Goal: Task Accomplishment & Management: Use online tool/utility

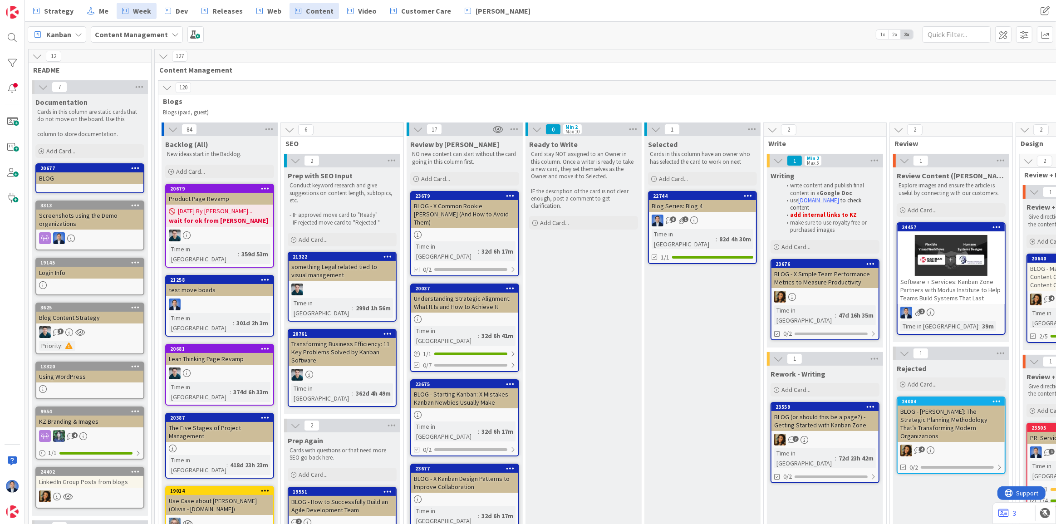
scroll to position [0, 22]
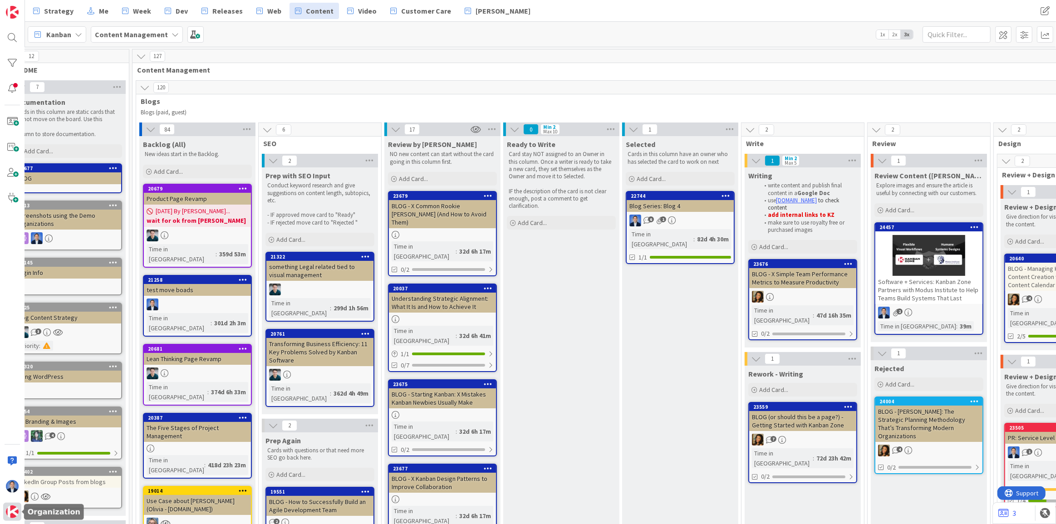
click at [8, 513] on img at bounding box center [12, 512] width 13 height 13
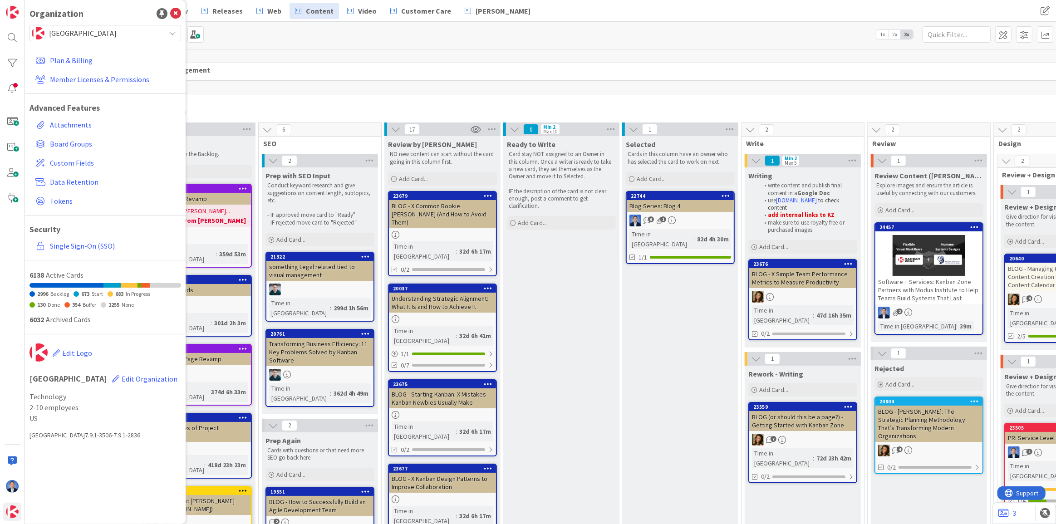
click at [82, 20] on div "Organization Kanban Zone Plan & Billing Member Licenses & Permissions Advanced …" at bounding box center [105, 262] width 161 height 524
click at [82, 37] on span "[GEOGRAPHIC_DATA]" at bounding box center [105, 33] width 112 height 13
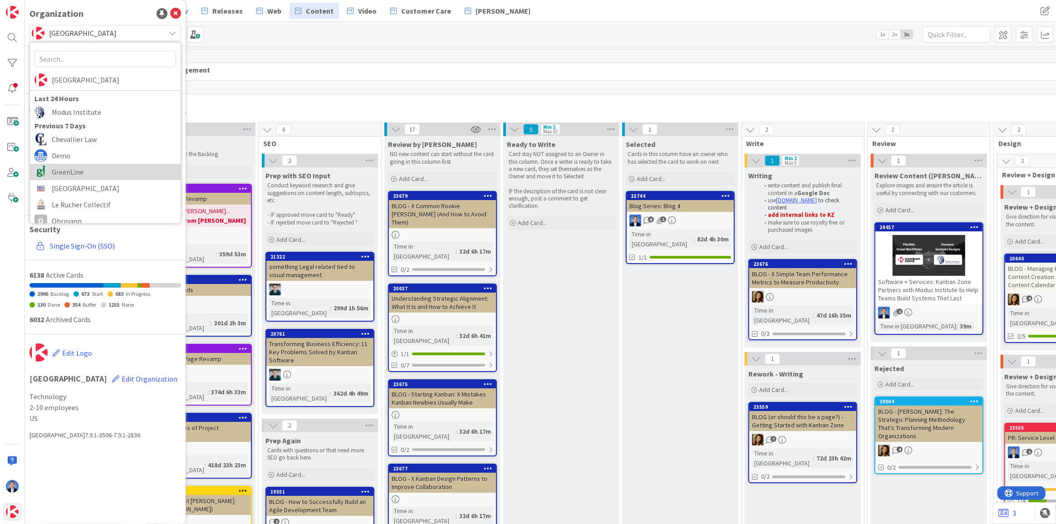
click at [104, 172] on span "GreenLine" at bounding box center [114, 172] width 124 height 14
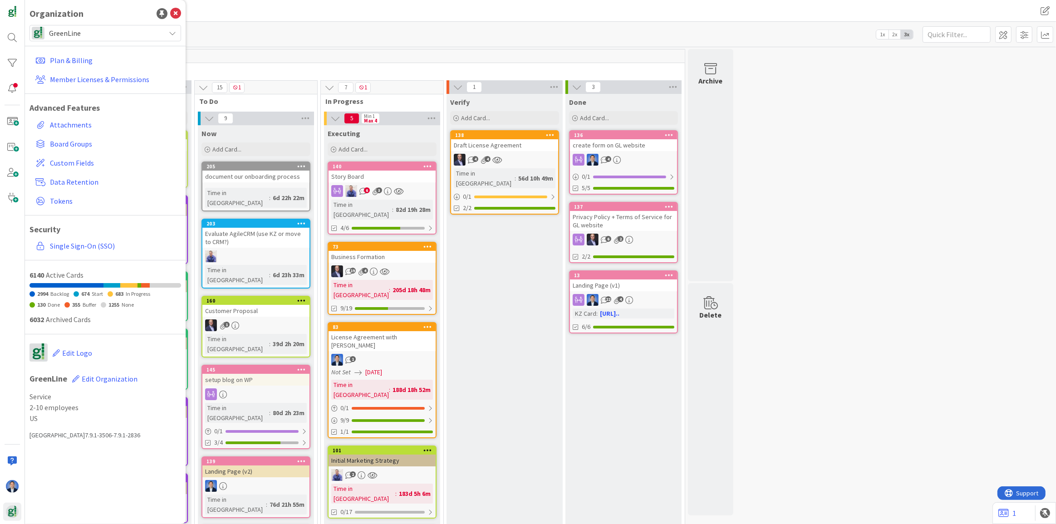
click at [313, 44] on div "Kanban GreenLine 1x 2x 3x" at bounding box center [540, 34] width 1031 height 25
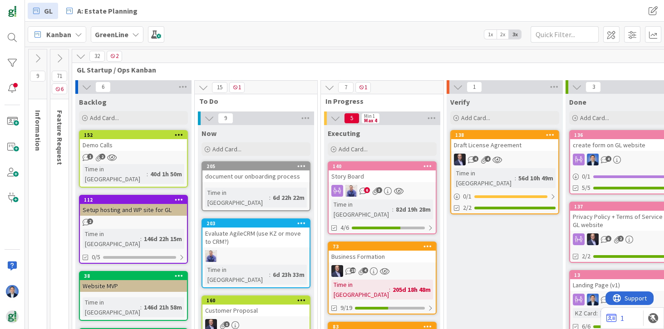
click at [407, 37] on div "Kanban GreenLine 1x 2x 3x" at bounding box center [344, 34] width 639 height 25
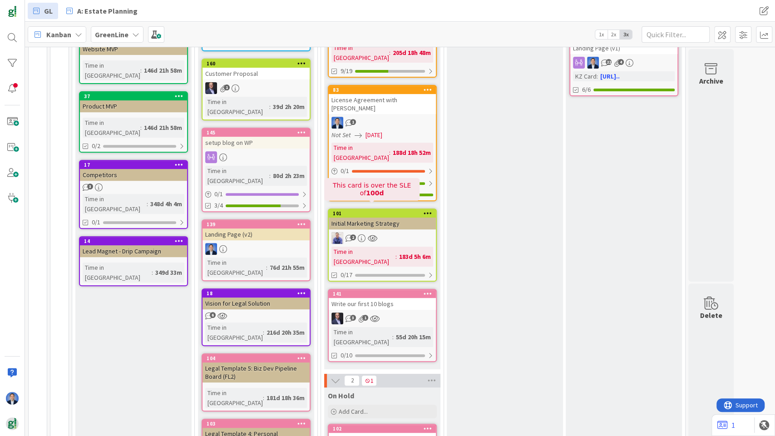
scroll to position [242, 0]
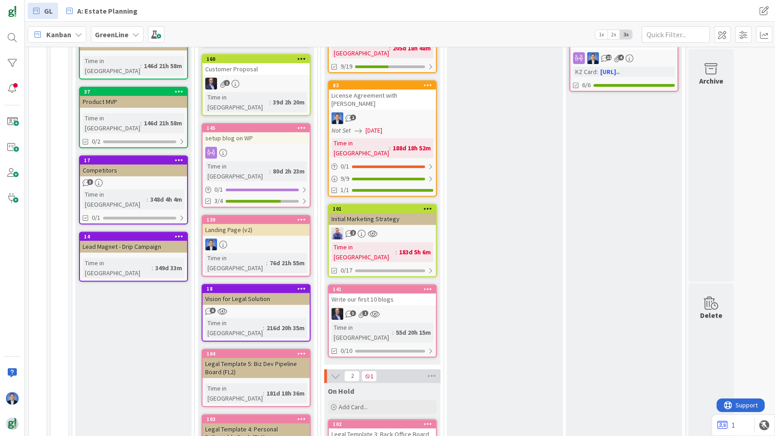
click at [396, 227] on div "2" at bounding box center [382, 233] width 107 height 12
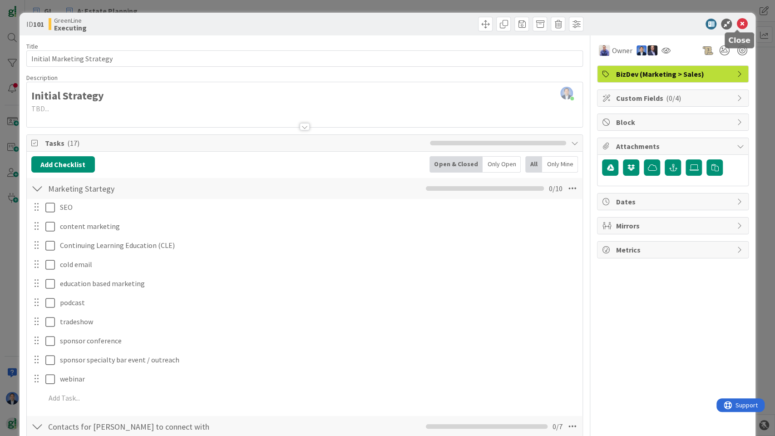
click at [740, 23] on icon at bounding box center [741, 24] width 11 height 11
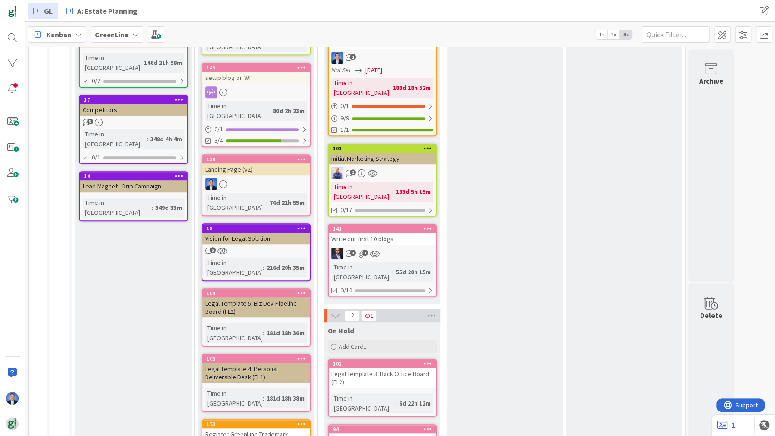
click at [378, 233] on div "Write our first 10 blogs" at bounding box center [382, 239] width 107 height 12
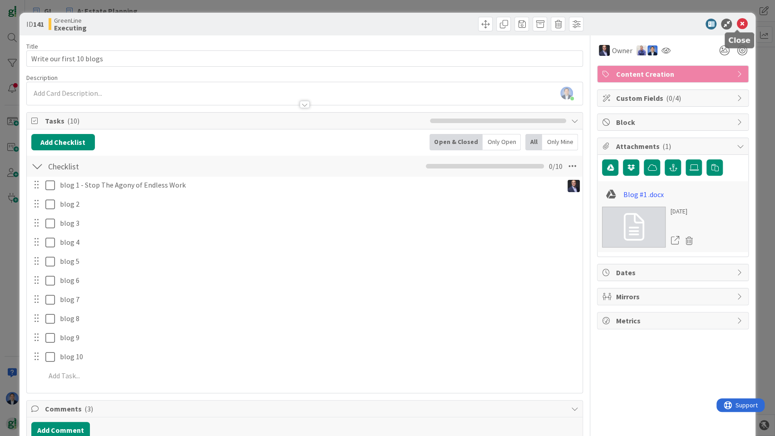
click at [736, 24] on icon at bounding box center [741, 24] width 11 height 11
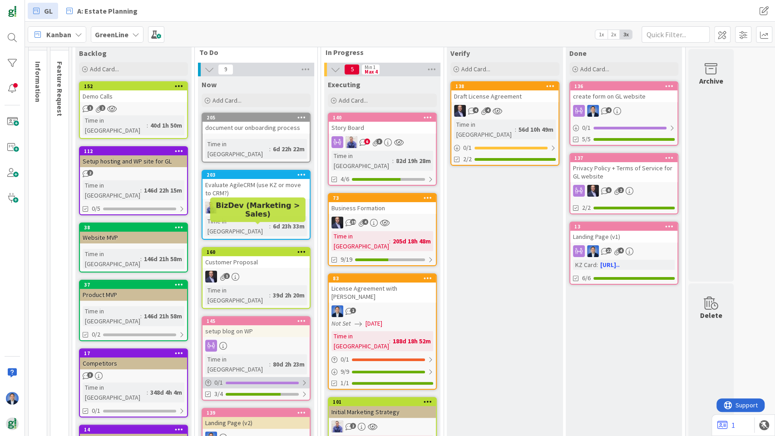
scroll to position [60, 0]
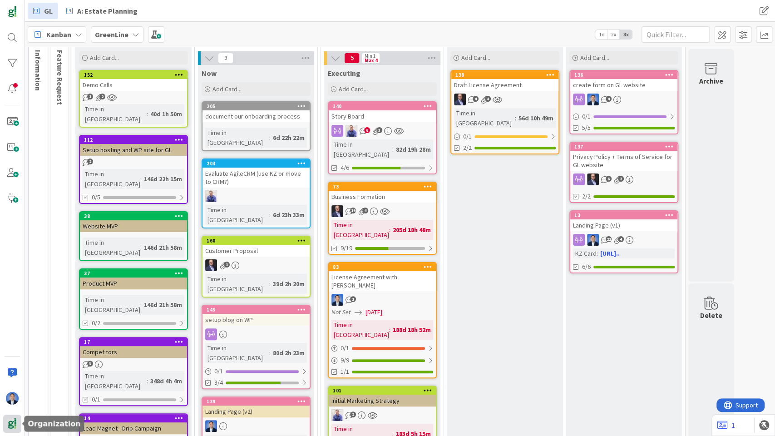
click at [13, 426] on img at bounding box center [12, 423] width 13 height 13
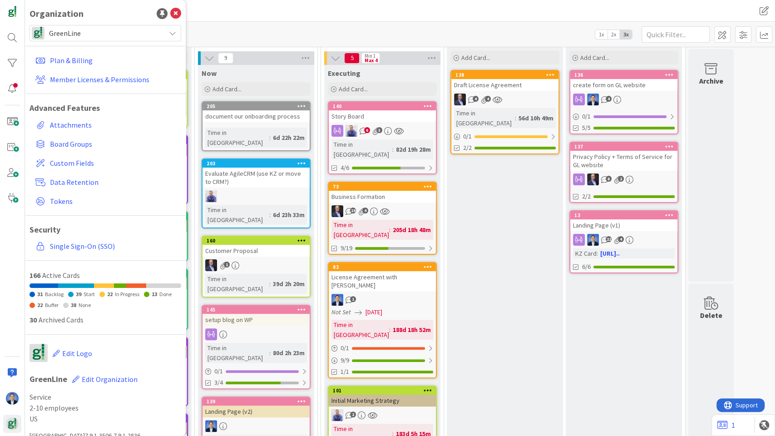
drag, startPoint x: 235, startPoint y: 15, endPoint x: 206, endPoint y: 24, distance: 30.2
click at [236, 15] on div "GL A: Estate Planning" at bounding box center [236, 11] width 417 height 16
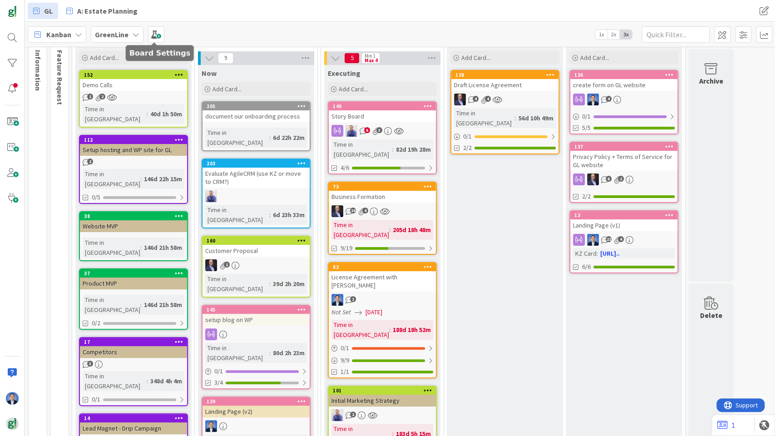
click at [105, 35] on b "GreenLine" at bounding box center [112, 34] width 34 height 9
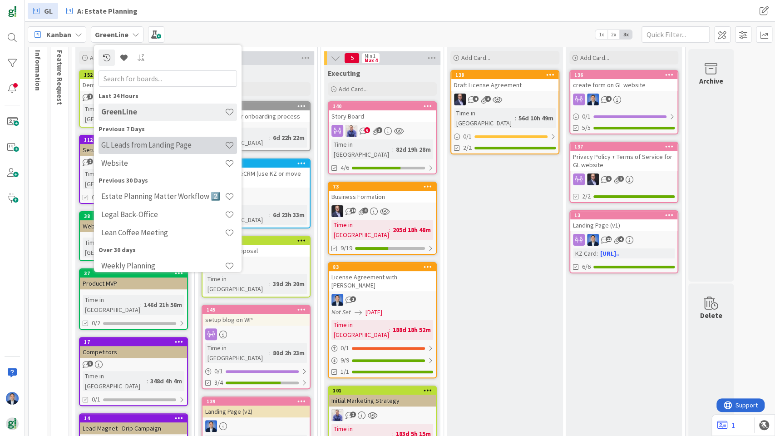
click at [140, 151] on div "GL Leads from Landing Page" at bounding box center [167, 145] width 138 height 17
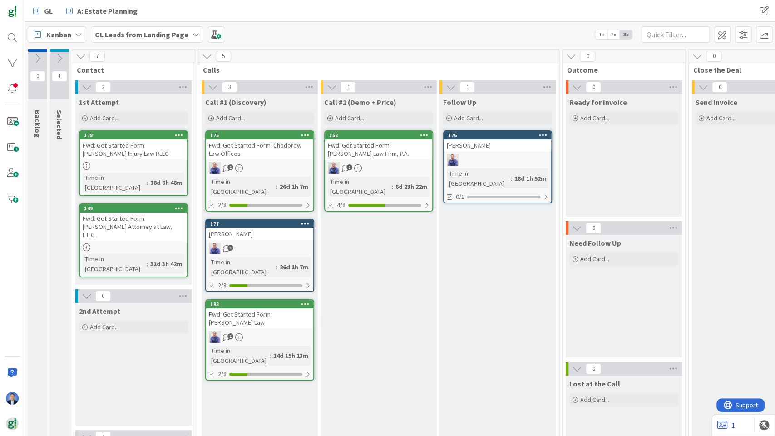
drag, startPoint x: 62, startPoint y: 62, endPoint x: 36, endPoint y: 61, distance: 25.9
click at [63, 62] on icon at bounding box center [59, 59] width 10 height 10
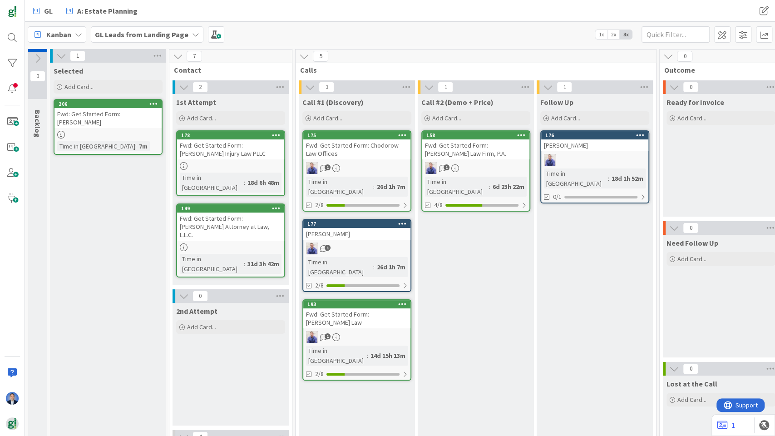
click at [36, 61] on icon at bounding box center [38, 59] width 10 height 10
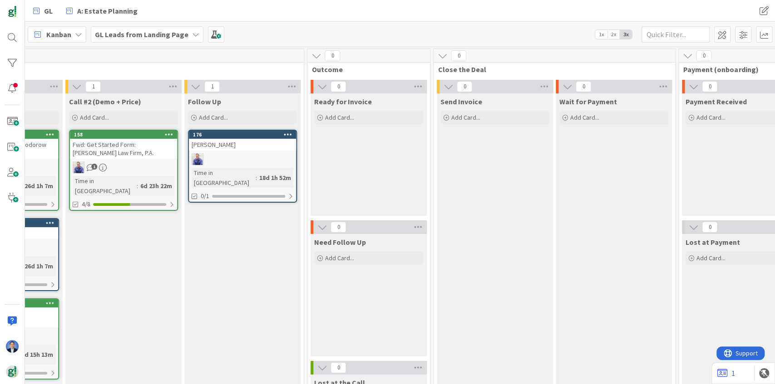
scroll to position [0, 449]
click at [717, 38] on span at bounding box center [722, 34] width 16 height 16
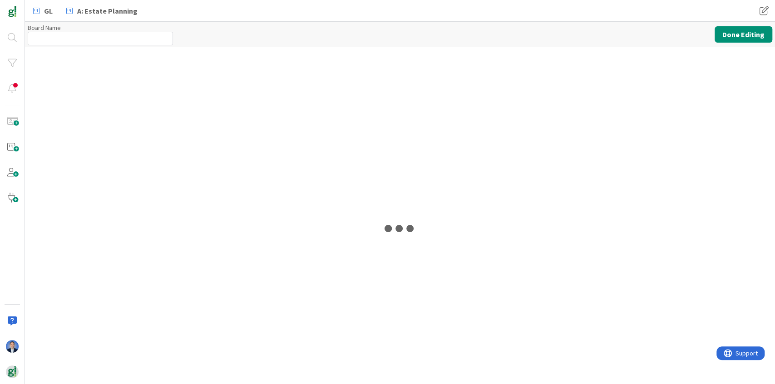
type input "GL Leads from Landing Page"
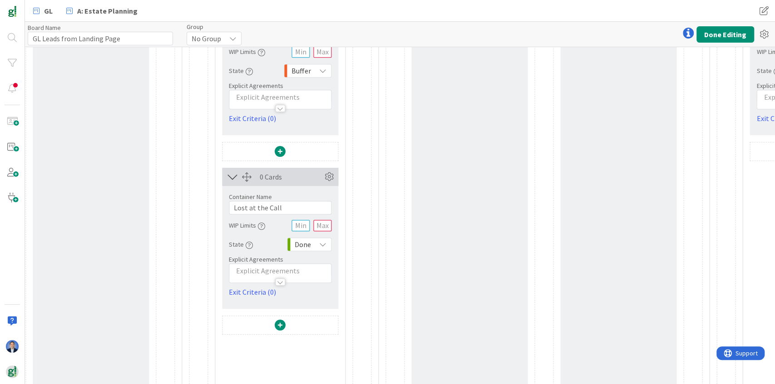
scroll to position [363, 789]
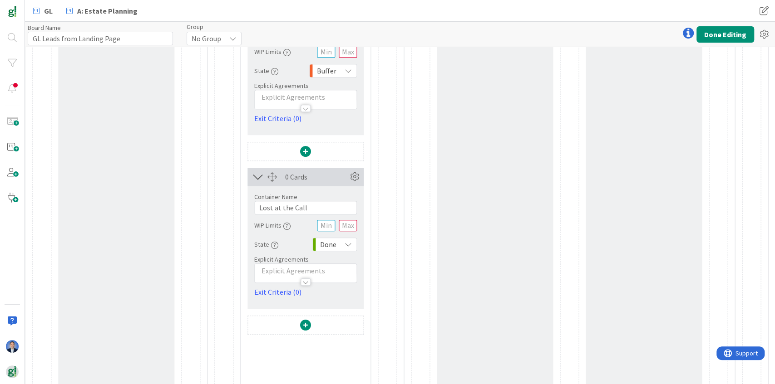
click at [338, 247] on div "Done" at bounding box center [334, 245] width 44 height 14
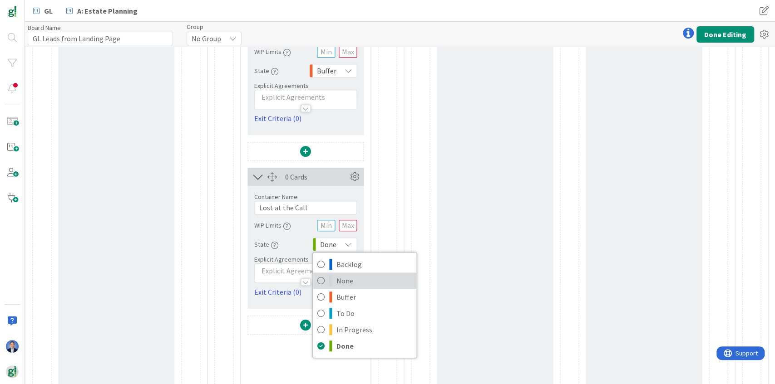
click at [348, 284] on span "None" at bounding box center [373, 281] width 75 height 14
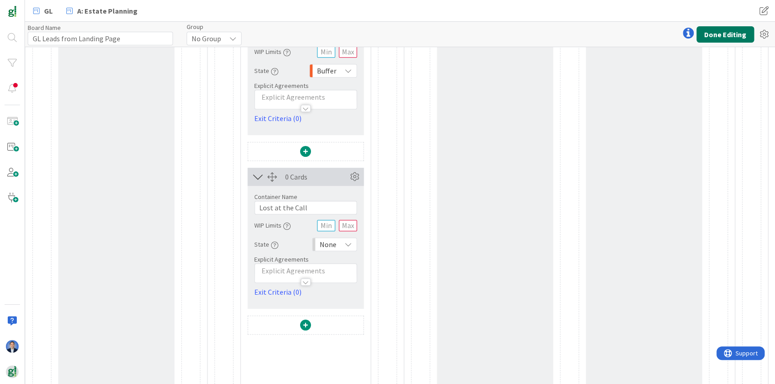
click at [728, 37] on button "Done Editing" at bounding box center [725, 34] width 58 height 16
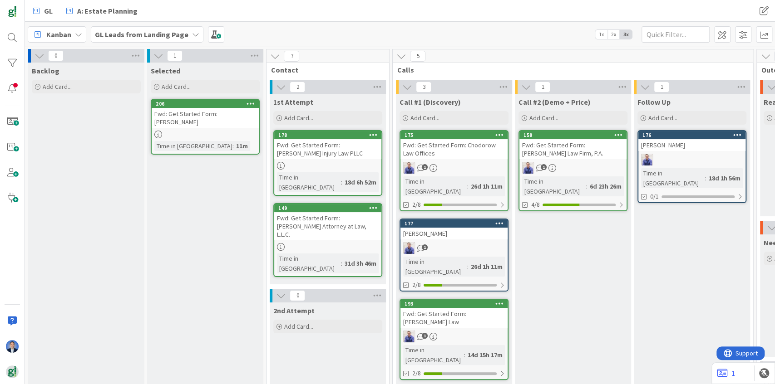
click at [39, 58] on icon at bounding box center [39, 56] width 10 height 10
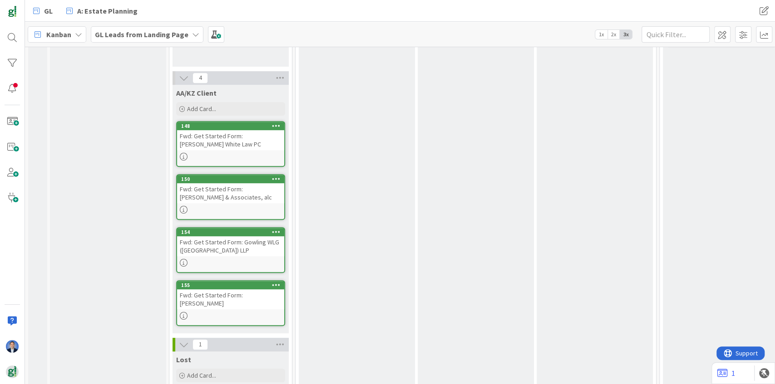
scroll to position [425, 0]
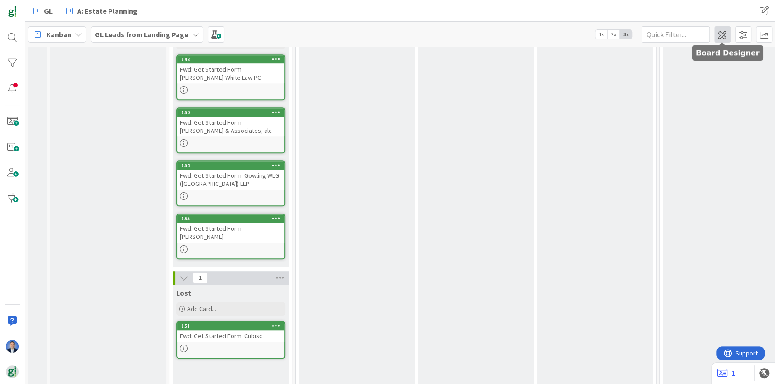
click at [722, 30] on span at bounding box center [722, 34] width 16 height 16
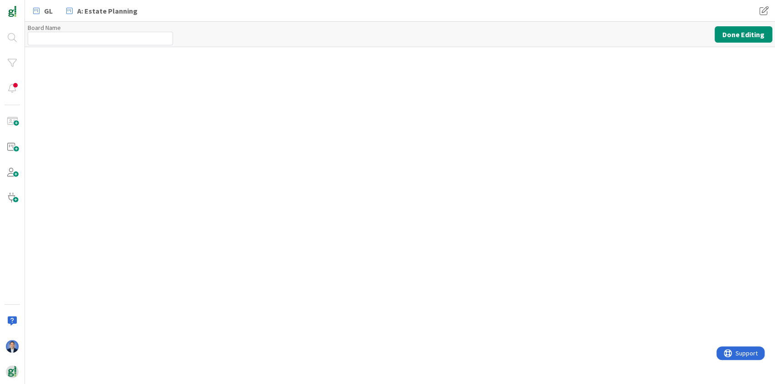
type input "GL Leads from Landing Page"
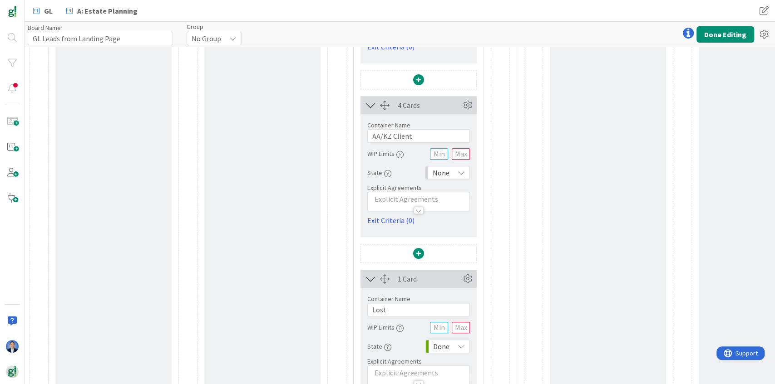
scroll to position [495, 0]
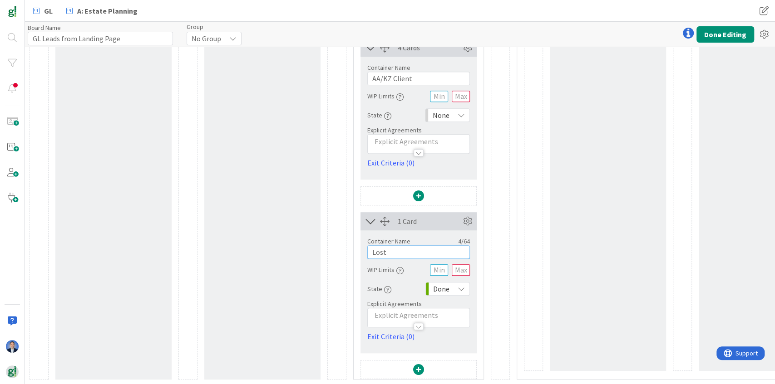
click at [407, 249] on input "Lost" at bounding box center [418, 252] width 103 height 14
click at [402, 249] on input "Lost Upfront" at bounding box center [418, 252] width 103 height 14
type input "Lost (not a match)"
click at [446, 281] on div "State Done" at bounding box center [418, 289] width 103 height 16
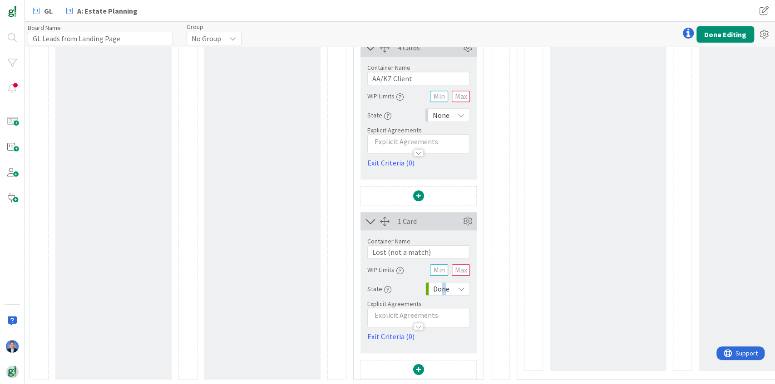
click at [446, 287] on span "Done" at bounding box center [441, 289] width 16 height 13
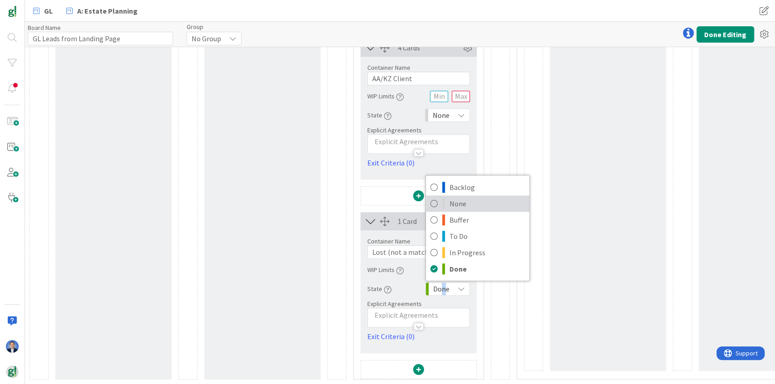
click at [454, 198] on span "None" at bounding box center [486, 204] width 75 height 14
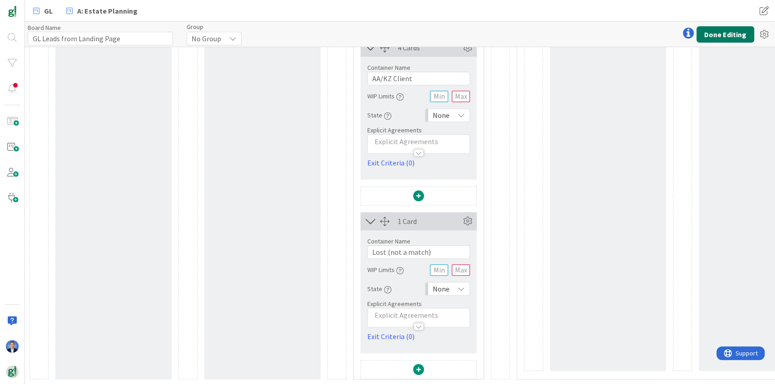
click at [709, 30] on button "Done Editing" at bounding box center [725, 34] width 58 height 16
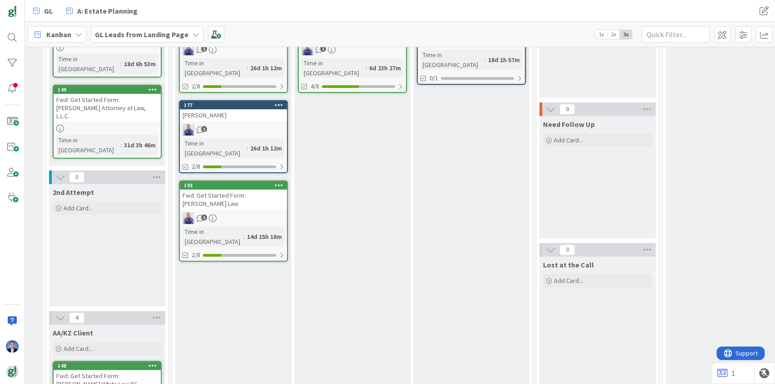
scroll to position [151, 123]
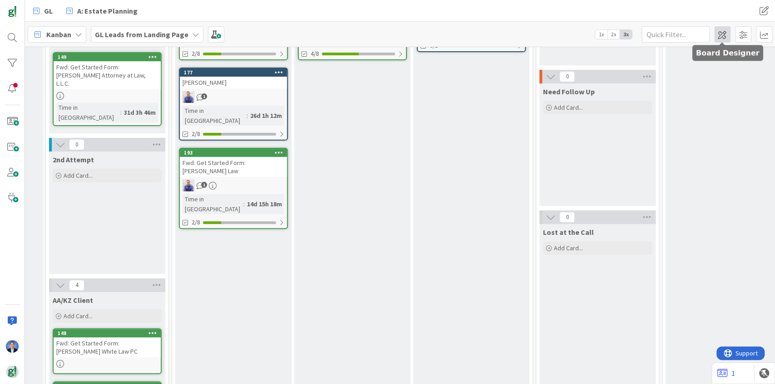
click at [725, 35] on span at bounding box center [722, 34] width 16 height 16
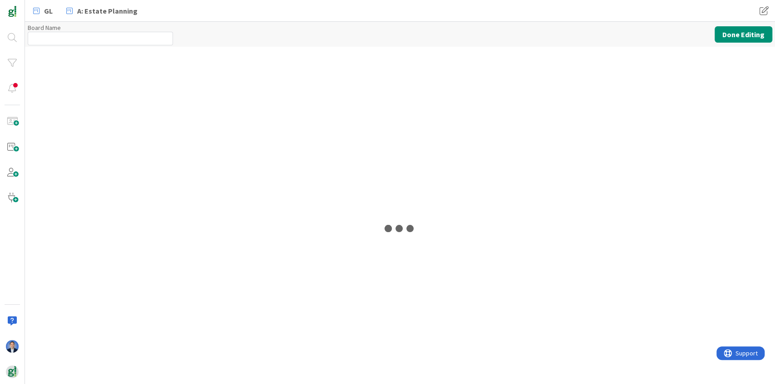
type input "GL Leads from Landing Page"
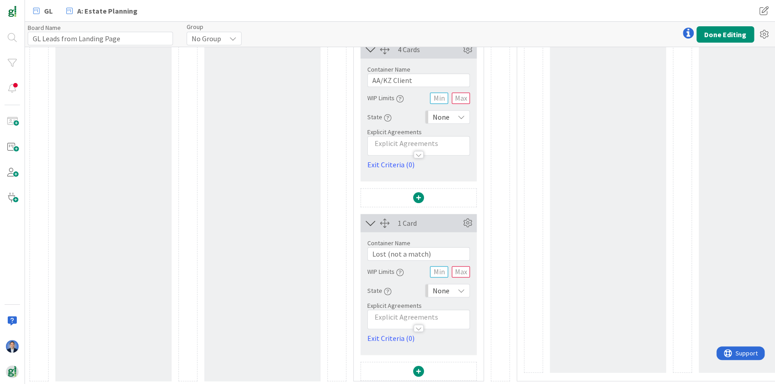
scroll to position [495, 0]
click at [443, 285] on span "None" at bounding box center [440, 289] width 17 height 13
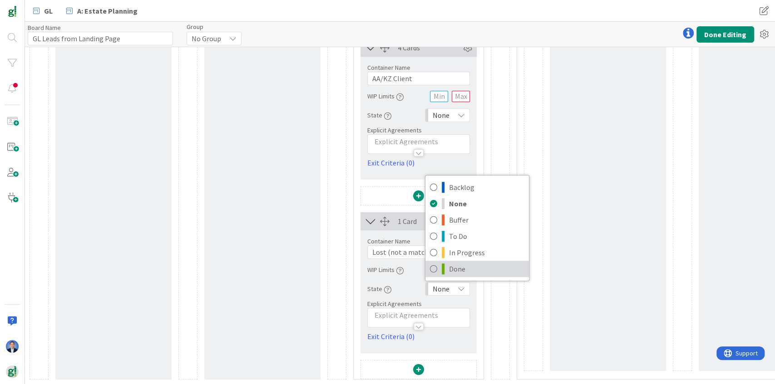
click at [466, 267] on span "Done" at bounding box center [486, 269] width 75 height 14
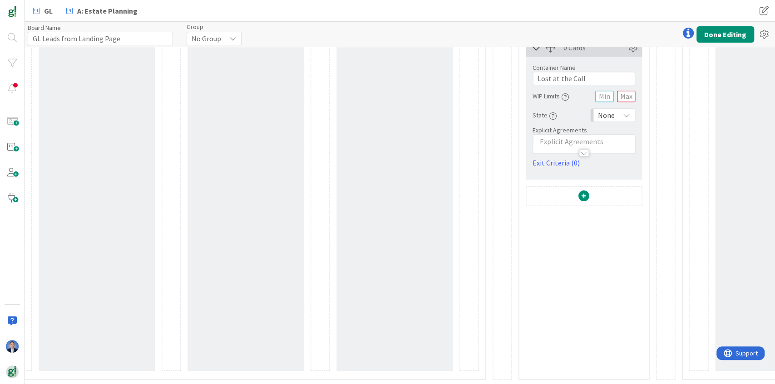
scroll to position [495, 680]
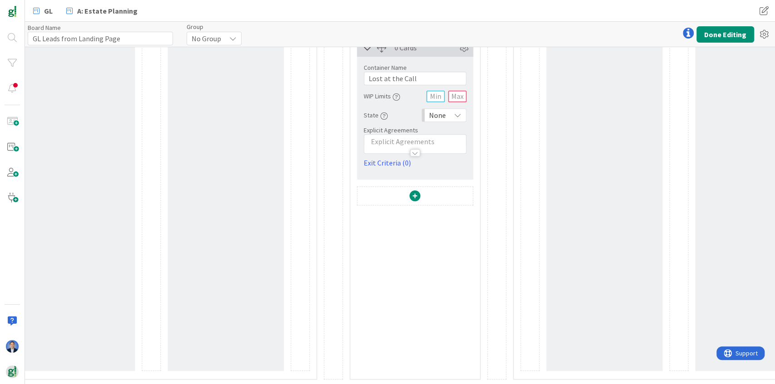
click at [446, 108] on div "None" at bounding box center [443, 115] width 45 height 14
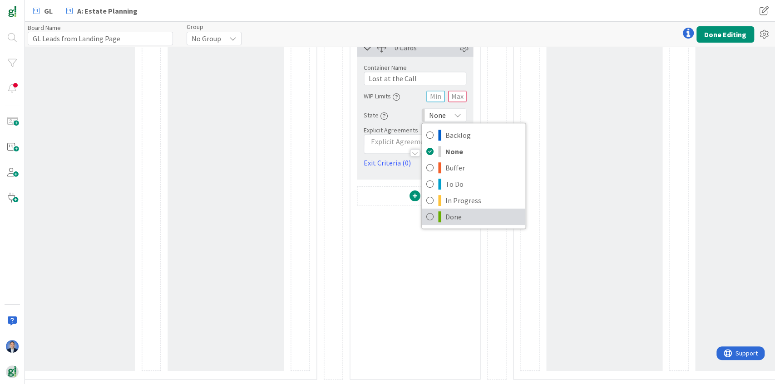
click at [454, 213] on span "Done" at bounding box center [482, 217] width 75 height 14
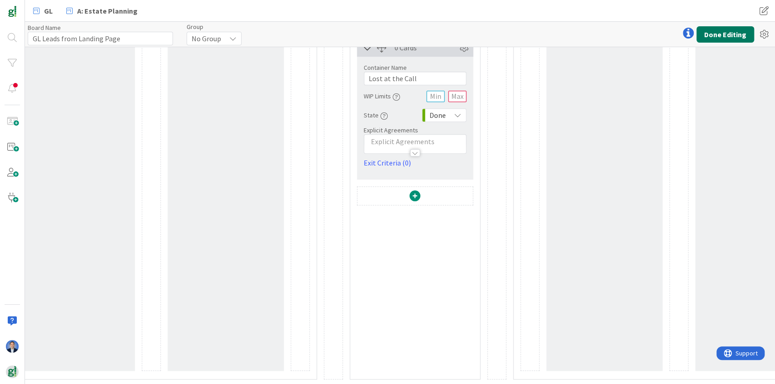
click at [736, 34] on button "Done Editing" at bounding box center [725, 34] width 58 height 16
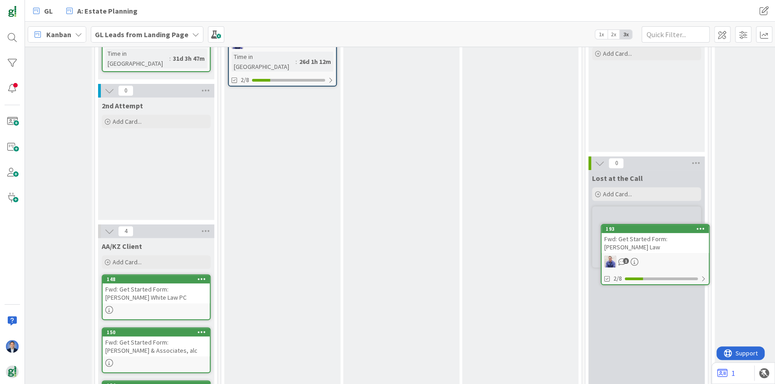
scroll to position [205, 78]
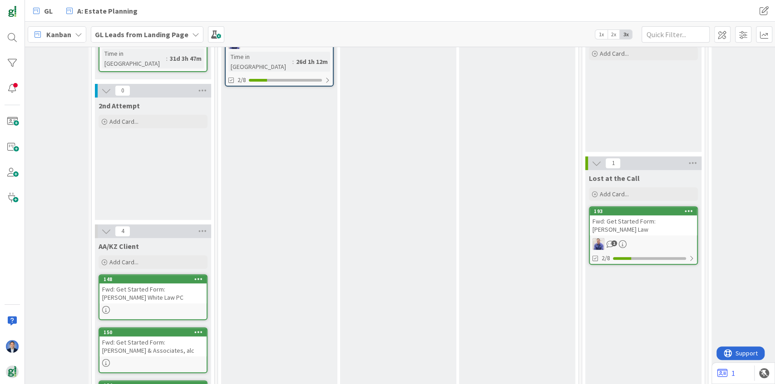
click at [628, 221] on div "Fwd: Get Started Form: [PERSON_NAME] Law" at bounding box center [642, 226] width 107 height 20
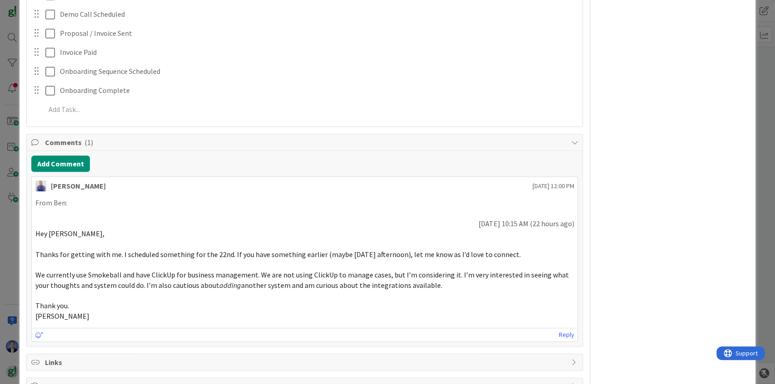
scroll to position [292, 0]
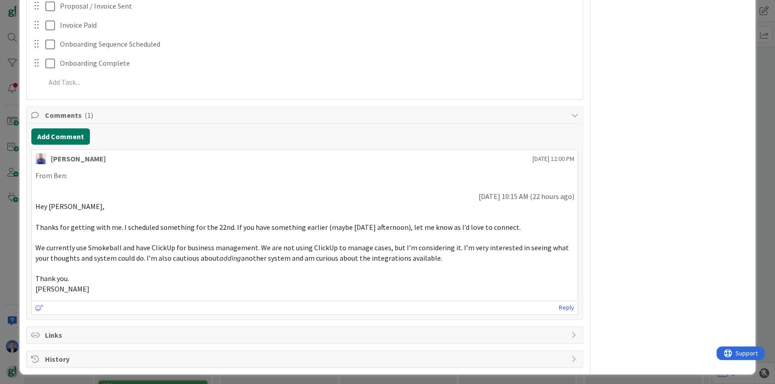
click at [70, 130] on button "Add Comment" at bounding box center [60, 136] width 59 height 16
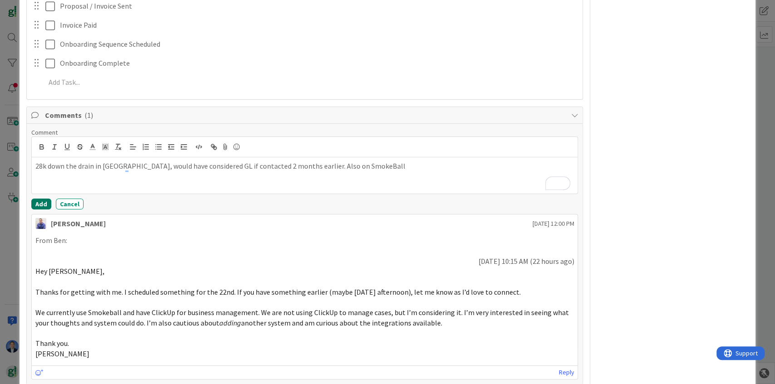
click at [44, 201] on button "Add" at bounding box center [41, 204] width 20 height 11
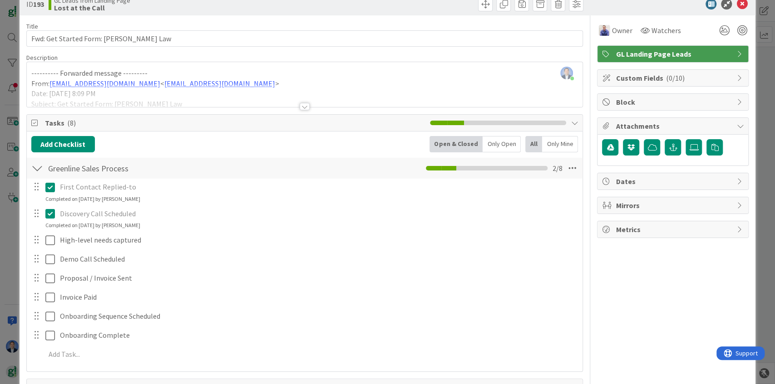
scroll to position [0, 0]
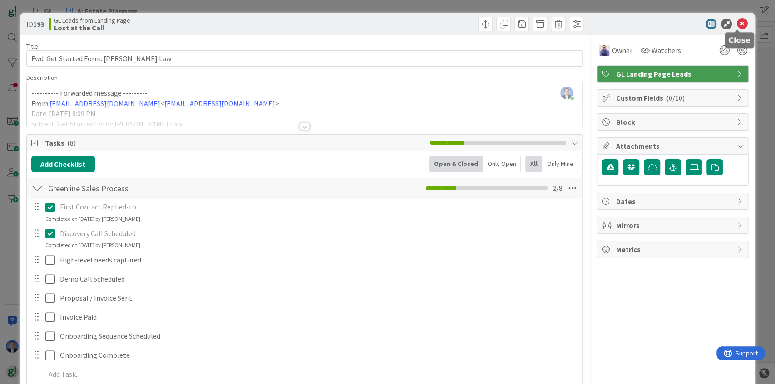
click at [736, 25] on icon at bounding box center [741, 24] width 11 height 11
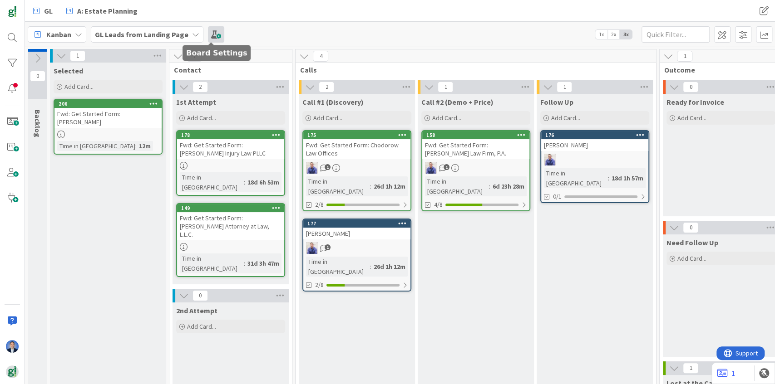
click at [213, 36] on span at bounding box center [216, 34] width 16 height 16
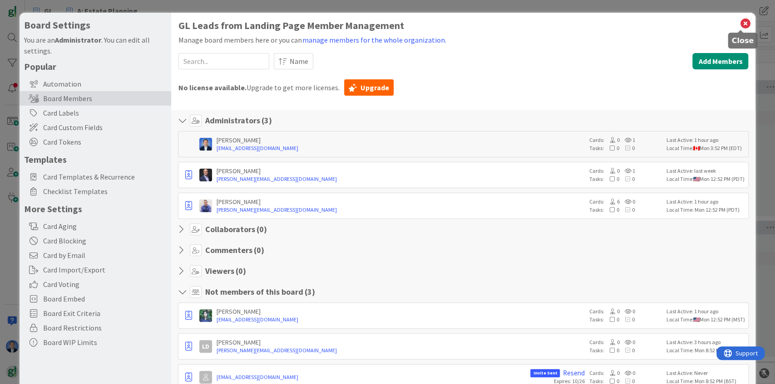
click at [739, 25] on icon at bounding box center [745, 23] width 12 height 13
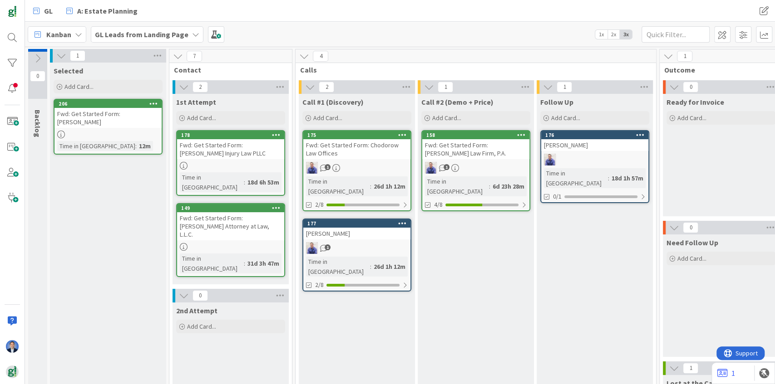
click at [35, 58] on icon at bounding box center [38, 59] width 10 height 10
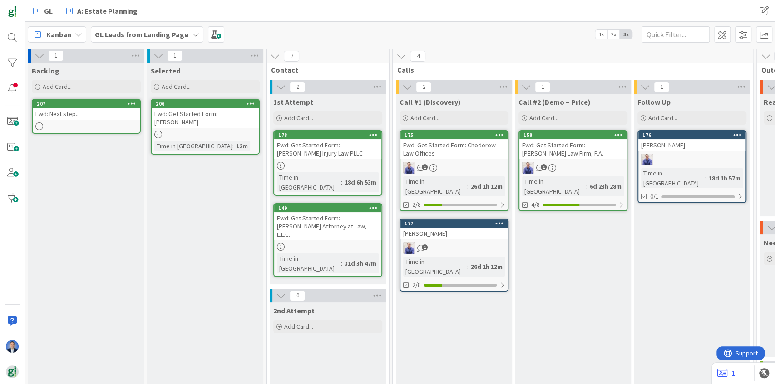
click at [82, 112] on div "Fwd: Next step..." at bounding box center [86, 114] width 107 height 12
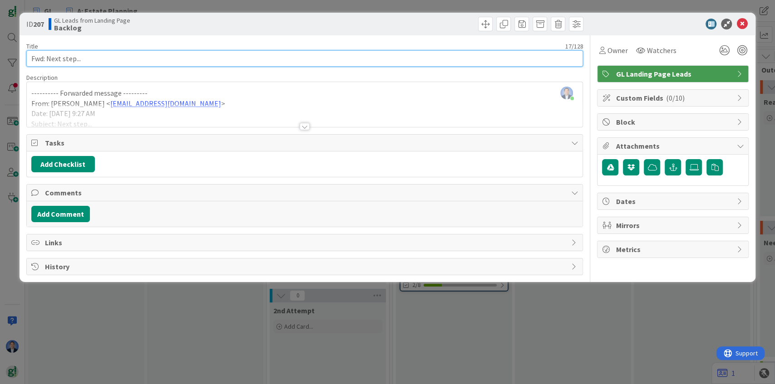
drag, startPoint x: 47, startPoint y: 58, endPoint x: 152, endPoint y: 59, distance: 104.8
click at [152, 59] on input "Fwd: Next step..." at bounding box center [304, 58] width 557 height 16
paste input "[PERSON_NAME]"
type input "Fwd: [PERSON_NAME]"
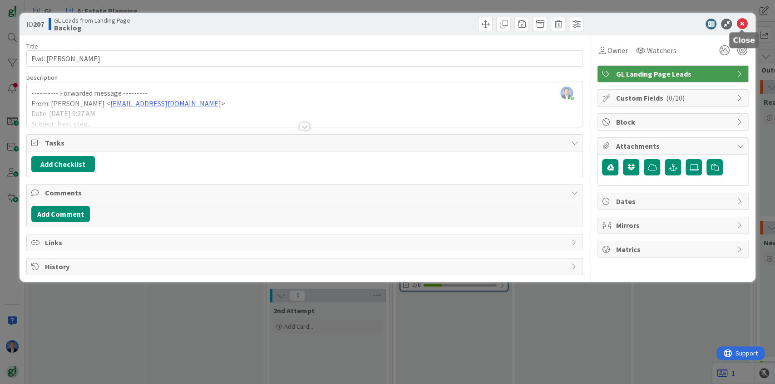
click at [742, 25] on icon at bounding box center [741, 24] width 11 height 11
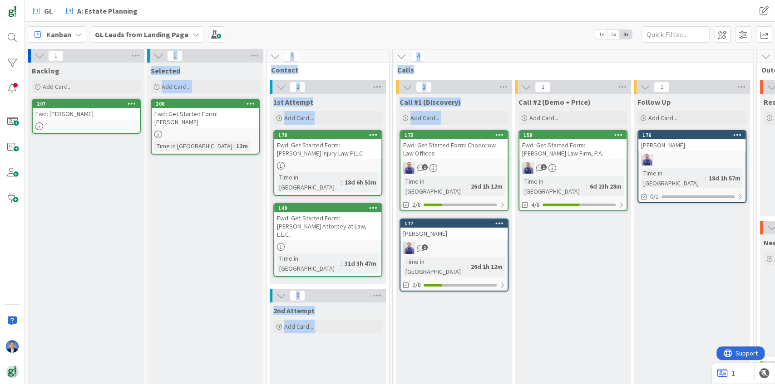
drag, startPoint x: 106, startPoint y: 102, endPoint x: 251, endPoint y: 190, distance: 169.8
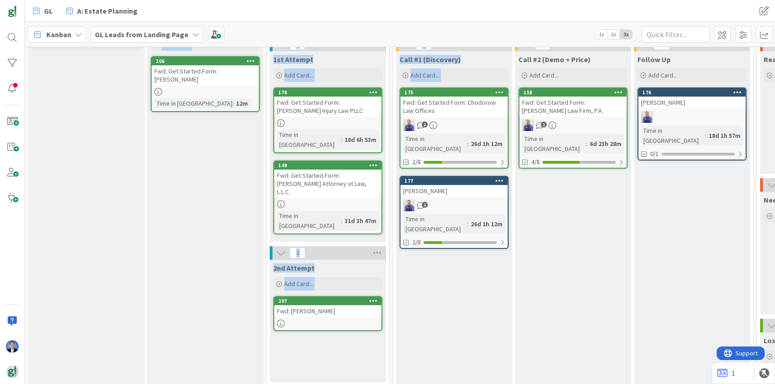
scroll to position [45, 0]
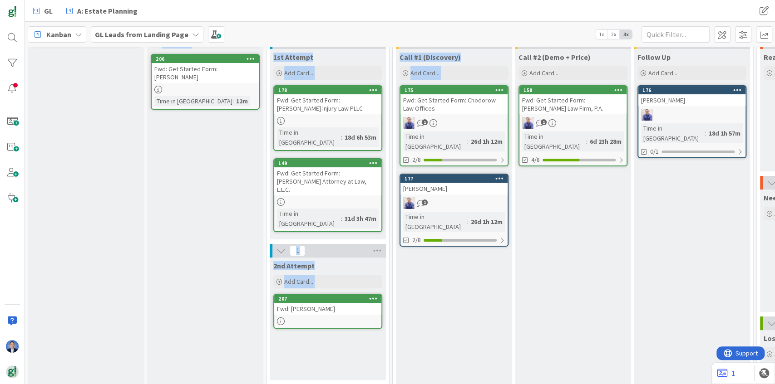
click at [340, 303] on div "Fwd: [PERSON_NAME]" at bounding box center [327, 309] width 107 height 12
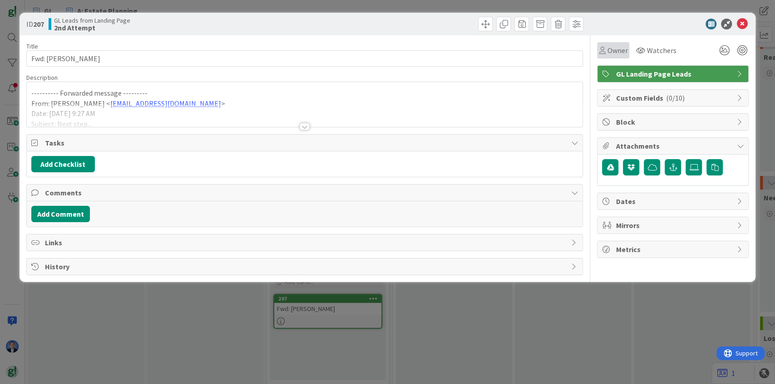
click at [609, 55] on span "Owner" at bounding box center [617, 50] width 20 height 11
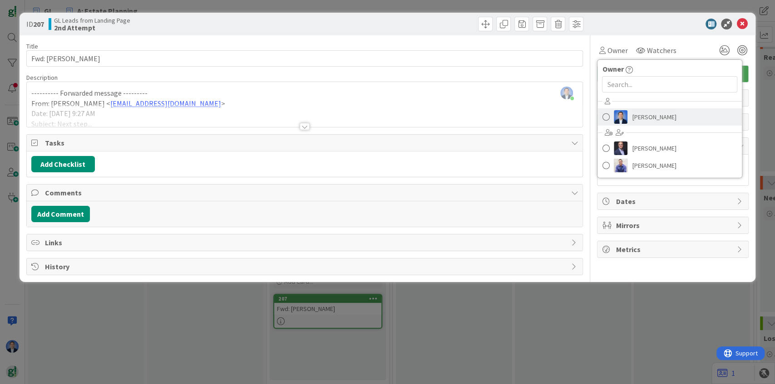
click at [624, 116] on img at bounding box center [621, 117] width 14 height 14
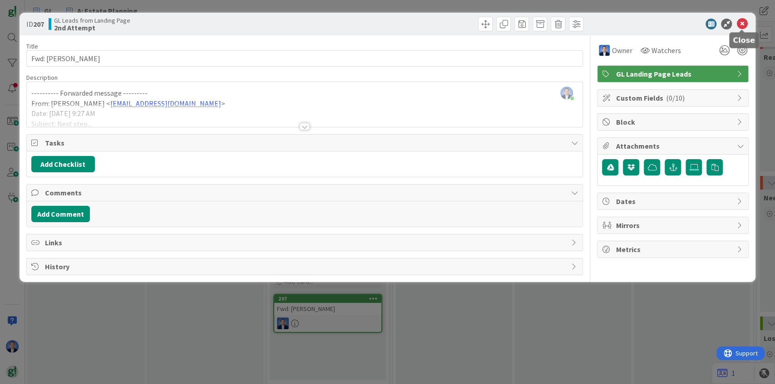
click at [744, 28] on icon at bounding box center [741, 24] width 11 height 11
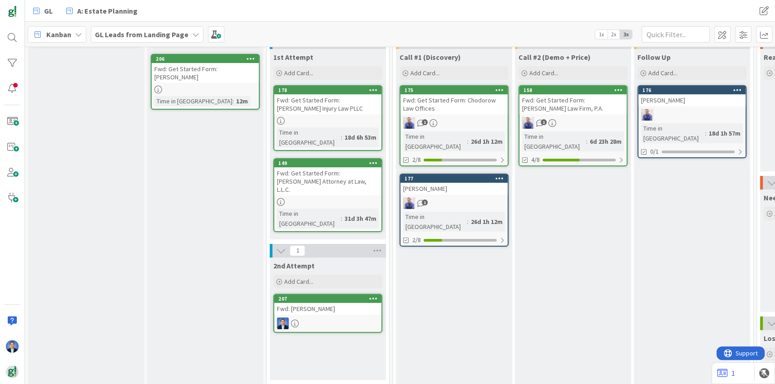
click at [371, 295] on icon at bounding box center [373, 298] width 9 height 6
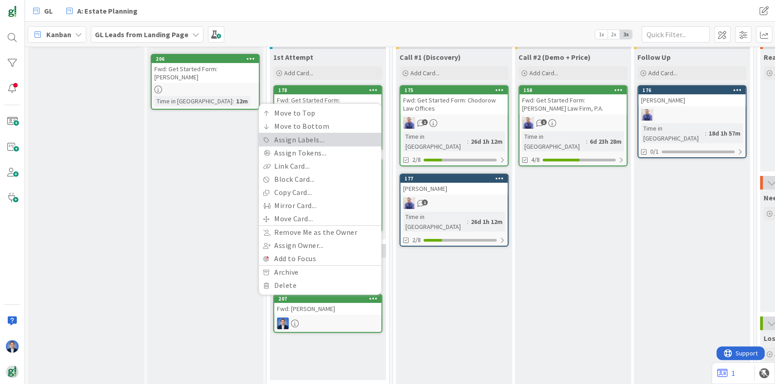
click at [307, 133] on link "Assign Labels..." at bounding box center [320, 139] width 123 height 13
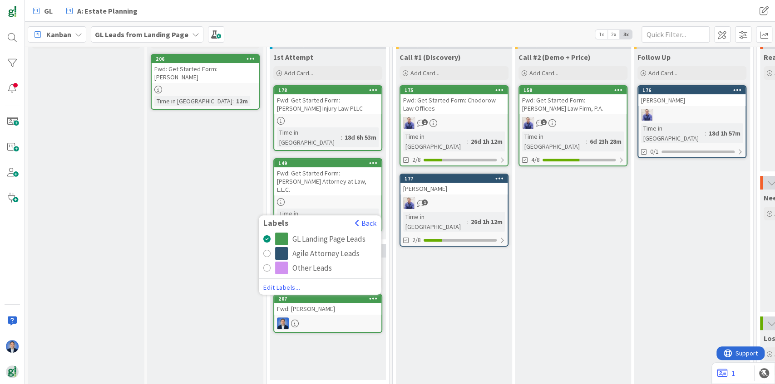
click at [298, 262] on div "Other Leads" at bounding box center [311, 268] width 39 height 13
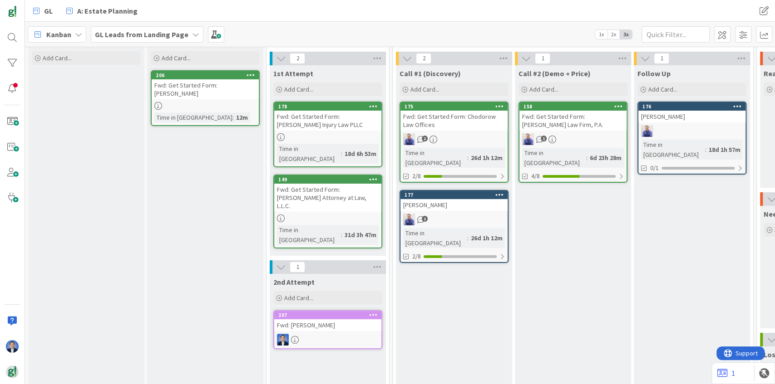
scroll to position [15, 0]
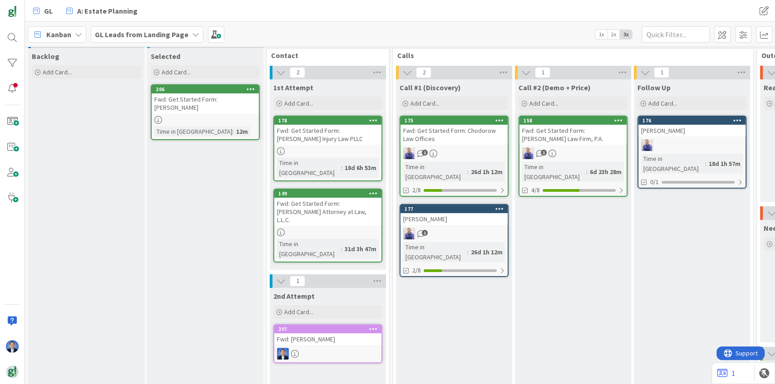
click at [134, 31] on b "GL Leads from Landing Page" at bounding box center [141, 34] width 93 height 9
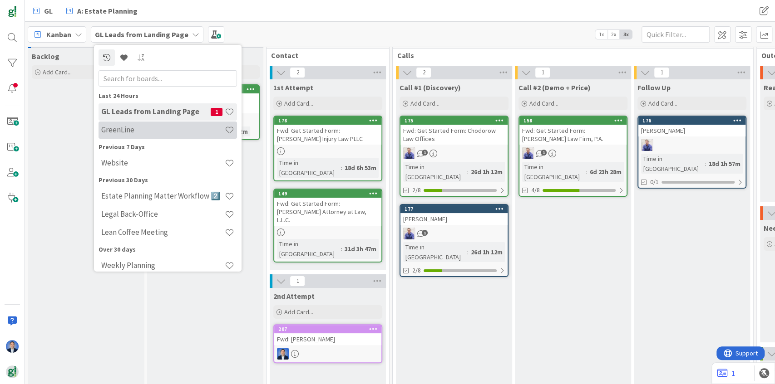
click at [133, 131] on h4 "GreenLine" at bounding box center [162, 129] width 123 height 9
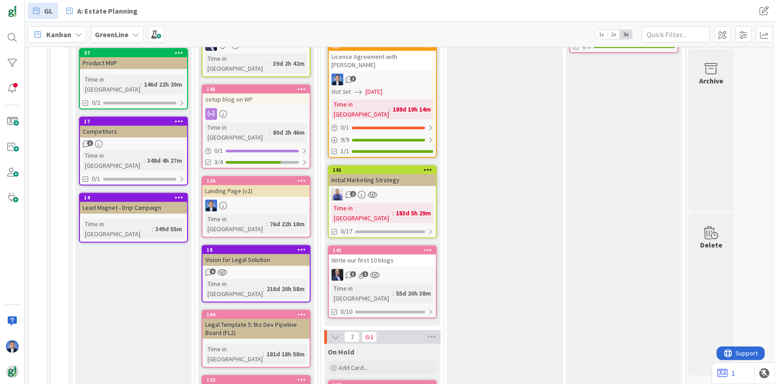
scroll to position [272, 0]
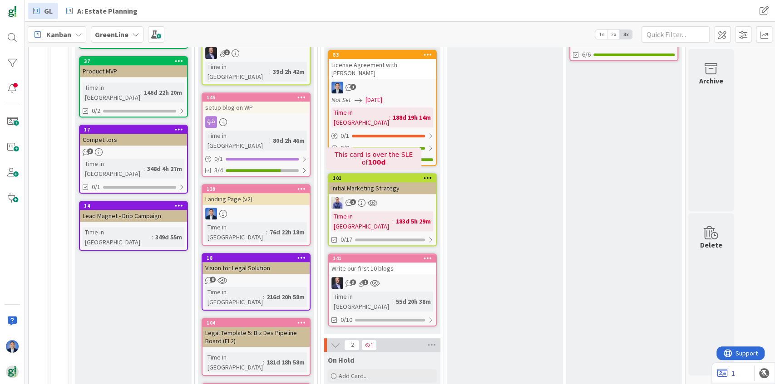
click at [388, 182] on div "Initial Marketing Strategy" at bounding box center [382, 188] width 107 height 12
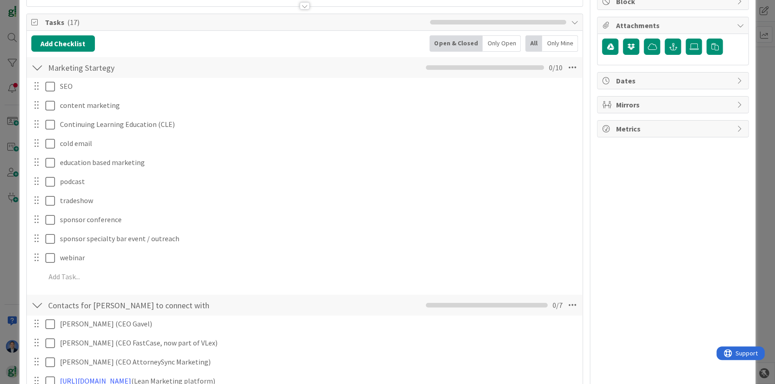
scroll to position [151, 0]
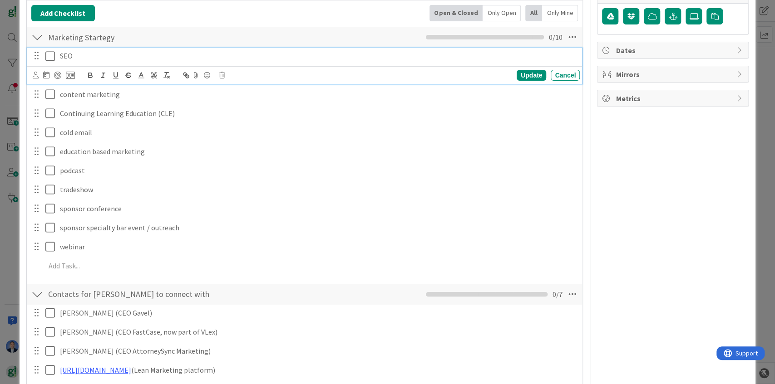
click at [67, 55] on p "SEO" at bounding box center [318, 56] width 516 height 10
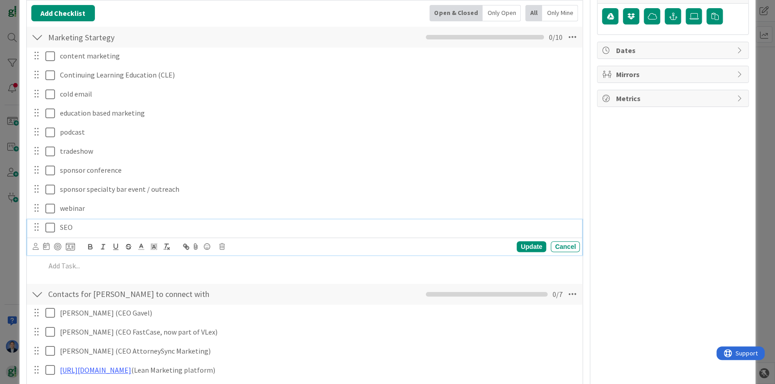
click at [69, 225] on p "SEO" at bounding box center [318, 227] width 516 height 10
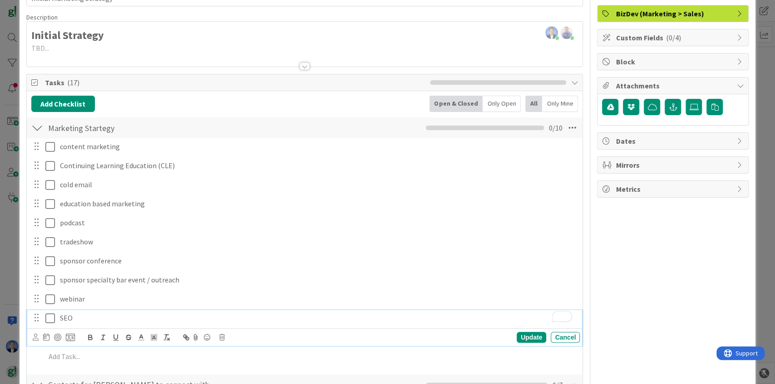
click at [75, 47] on div at bounding box center [305, 55] width 556 height 23
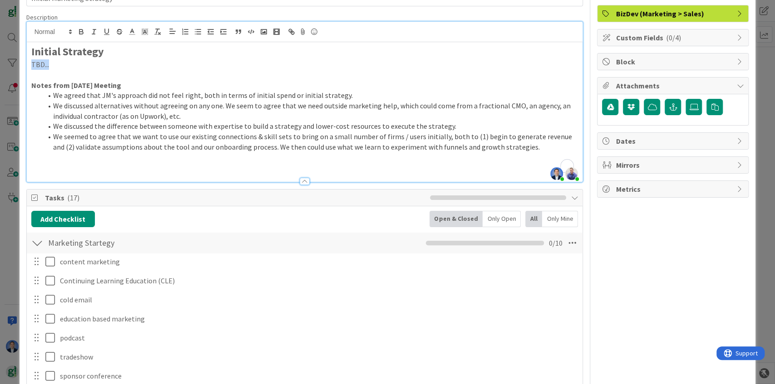
drag, startPoint x: 48, startPoint y: 63, endPoint x: 31, endPoint y: 66, distance: 17.5
click at [31, 66] on p "TBD..." at bounding box center [304, 64] width 547 height 10
click at [61, 64] on p "Get us 100 paying customers" at bounding box center [304, 64] width 547 height 10
click at [146, 61] on p "Get us 10 paying customers" at bounding box center [304, 64] width 547 height 10
click at [124, 68] on p "Get us 10 paying customers by [DATE]" at bounding box center [304, 64] width 547 height 10
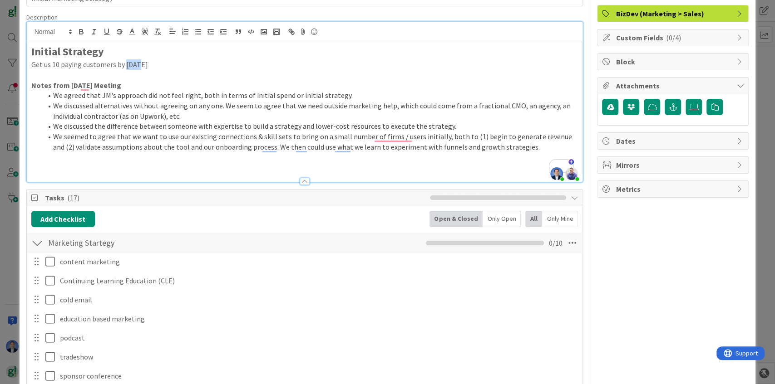
click at [124, 68] on p "Get us 10 paying customers by [DATE]" at bounding box center [304, 64] width 547 height 10
click at [160, 63] on p "Get us 10 paying customers by [DATE]" at bounding box center [304, 64] width 547 height 10
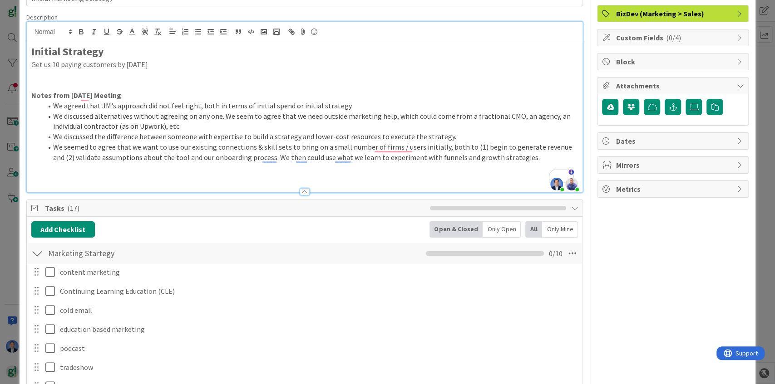
click at [52, 62] on p "Get us 10 paying customers by [DATE]" at bounding box center [304, 64] width 547 height 10
click at [30, 65] on div "Initial Strategy Get us 5-10 paying customers by [DATE] Notes from [DATE] Meeti…" at bounding box center [305, 117] width 556 height 150
click at [186, 34] on line "button" at bounding box center [186, 34] width 4 height 0
click at [206, 65] on li "Get us 5-10 paying customers by [DATE]" at bounding box center [310, 64] width 536 height 10
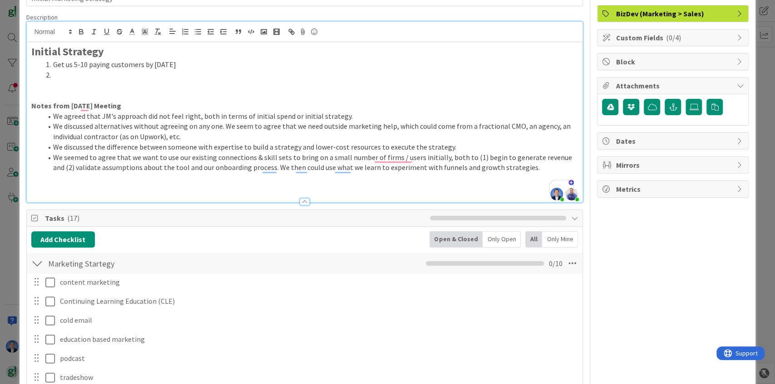
click at [58, 64] on li "Get us 5-10 paying customers by [DATE]" at bounding box center [310, 64] width 536 height 10
drag, startPoint x: 58, startPoint y: 64, endPoint x: 72, endPoint y: 63, distance: 13.6
click at [72, 63] on li "Get us 5-10 paying customers by [DATE]" at bounding box center [310, 64] width 536 height 10
click at [69, 73] on li "To enrich screen reader interactions, please activate Accessibility in Grammarl…" at bounding box center [310, 75] width 536 height 10
drag, startPoint x: 162, startPoint y: 65, endPoint x: 68, endPoint y: 67, distance: 94.4
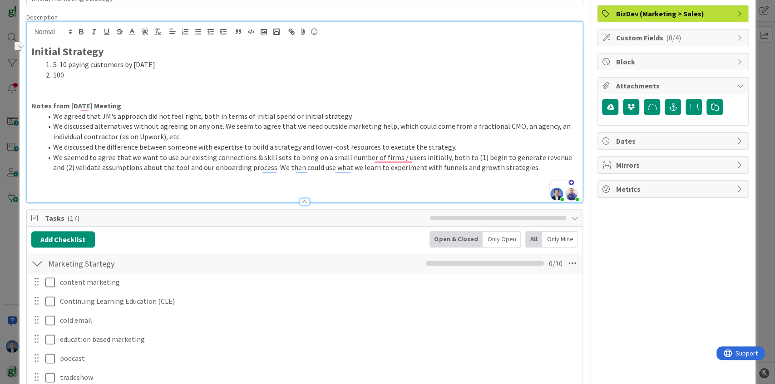
click at [68, 67] on li "5-10 paying customers by [DATE]" at bounding box center [310, 64] width 536 height 10
copy li "paying customers by [DATE]"
click at [70, 79] on li "100" at bounding box center [310, 75] width 536 height 10
click at [129, 74] on li "100 paying customers by [DATE]" at bounding box center [310, 75] width 536 height 10
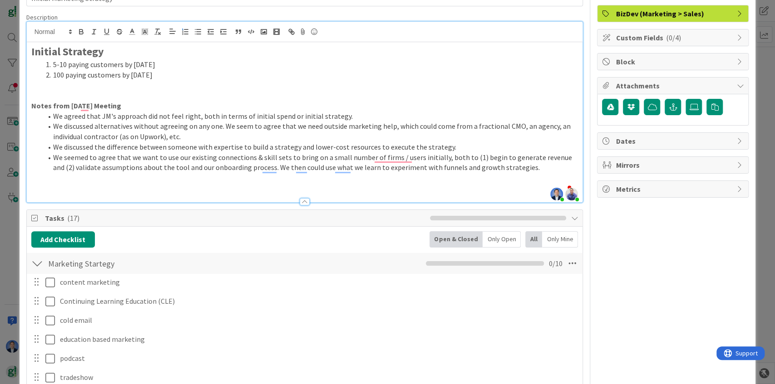
click at [186, 67] on li "5-10 paying customers by [DATE]" at bounding box center [310, 64] width 536 height 10
click at [56, 65] on li "5-10 paying customers by [DATE]" at bounding box center [310, 64] width 536 height 10
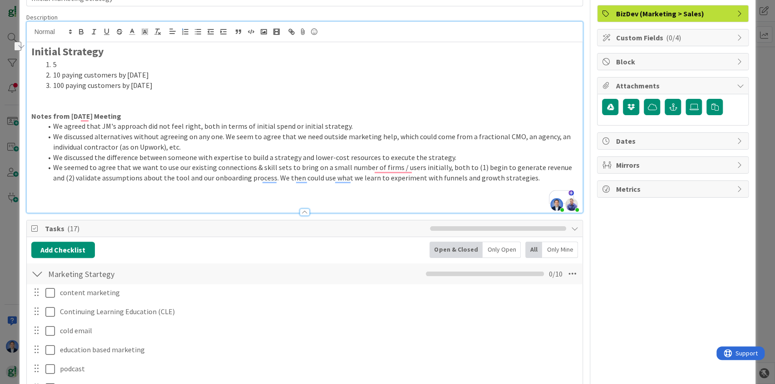
drag, startPoint x: 144, startPoint y: 74, endPoint x: 59, endPoint y: 75, distance: 85.3
click at [59, 75] on li "10 paying customers by [DATE]" at bounding box center [310, 75] width 536 height 10
copy li "paying customers by [DATE]"
click at [63, 64] on li "5" at bounding box center [310, 64] width 536 height 10
click at [127, 65] on li "5 paying customers by [DATE]" at bounding box center [310, 64] width 536 height 10
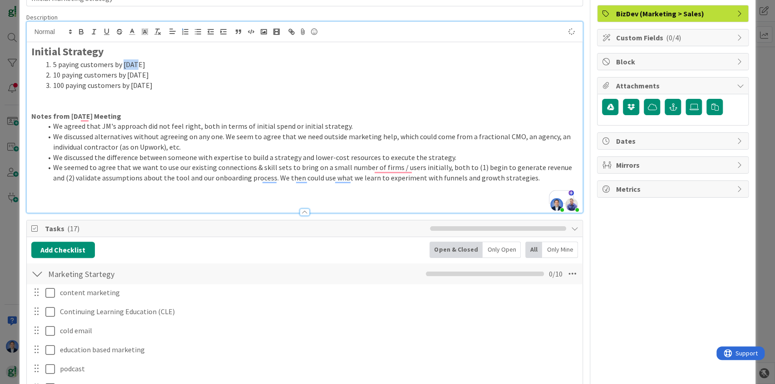
click at [127, 65] on li "5 paying customers by [DATE]" at bounding box center [310, 64] width 536 height 10
click at [128, 73] on li "10 paying customers by [DATE]" at bounding box center [310, 75] width 536 height 10
click at [133, 84] on li "100 paying customers by [DATE]" at bounding box center [310, 85] width 536 height 10
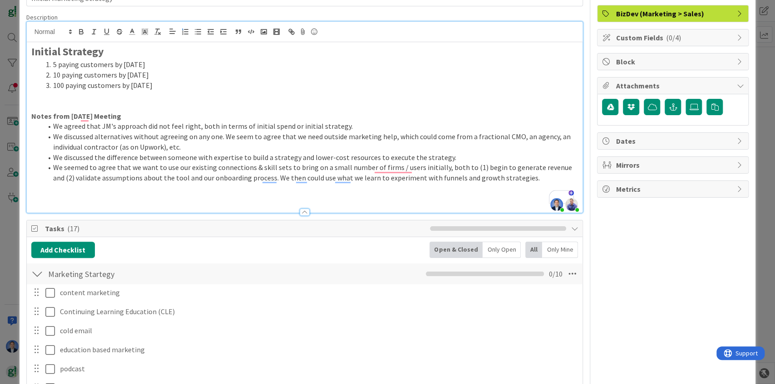
click at [177, 72] on li "10 paying customers by [DATE]" at bounding box center [310, 75] width 536 height 10
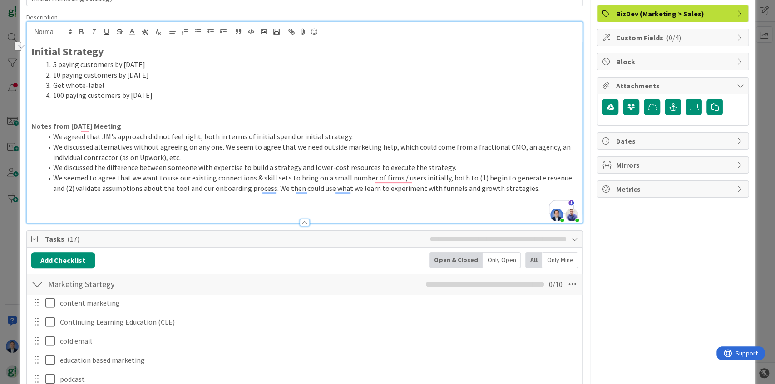
drag, startPoint x: 140, startPoint y: 74, endPoint x: 115, endPoint y: 74, distance: 25.0
click at [115, 74] on li "10 paying customers by [DATE]" at bounding box center [310, 75] width 536 height 10
copy li "by [DATE]"
click at [108, 83] on li "Get whote-label" at bounding box center [310, 85] width 536 height 10
click at [104, 85] on li "Get whote-label by [DATE]" at bounding box center [310, 85] width 536 height 10
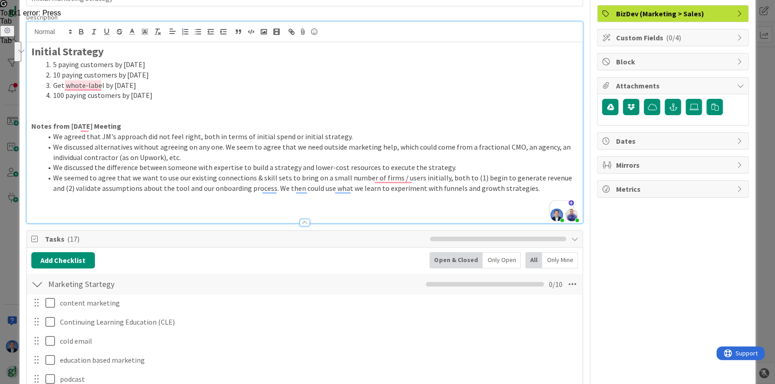
drag, startPoint x: 140, startPoint y: 85, endPoint x: 113, endPoint y: 76, distance: 28.3
click at [113, 76] on ol "5 paying customers by [DATE] 10 paying customers by [DATE] Get whote-label by […" at bounding box center [304, 79] width 547 height 41
click at [152, 83] on li "Get whote-label by [DATE]" at bounding box center [310, 85] width 536 height 10
click at [157, 82] on li "Get whote-label by [DATE]" at bounding box center [310, 85] width 536 height 10
click at [115, 83] on li "Get whote-label by [DATE]" at bounding box center [310, 85] width 536 height 10
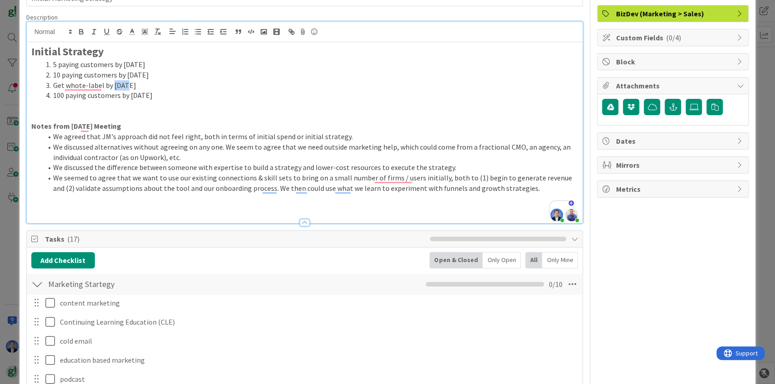
click at [115, 83] on li "Get whote-label by [DATE]" at bounding box center [310, 85] width 536 height 10
drag, startPoint x: 151, startPoint y: 87, endPoint x: 12, endPoint y: 83, distance: 138.9
click at [12, 83] on div "ID 101 GreenLine Executing Title 26 / 128 Initial Marketing Strategy Descriptio…" at bounding box center [387, 192] width 775 height 384
click at [163, 63] on li "5 paying customers by [DATE]" at bounding box center [310, 64] width 536 height 10
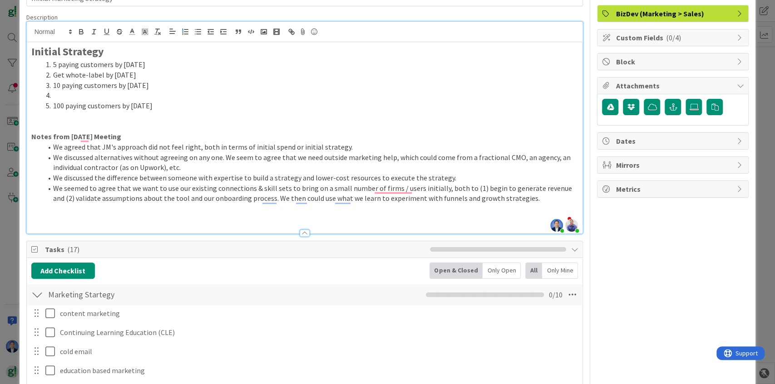
click at [69, 97] on li "To enrich screen reader interactions, please activate Accessibility in Grammarl…" at bounding box center [310, 95] width 536 height 10
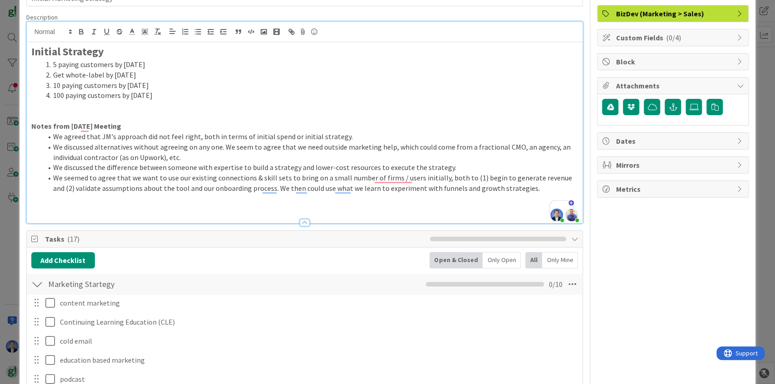
click at [232, 93] on li "100 paying customers by [DATE]" at bounding box center [310, 95] width 536 height 10
click at [197, 92] on li "100 paying customers by [DATE]" at bounding box center [310, 95] width 536 height 10
drag, startPoint x: 113, startPoint y: 50, endPoint x: 30, endPoint y: 44, distance: 82.8
click at [30, 44] on div "Initial Strategy 5 paying customers by [DATE] T white-label by [DATE] 10 paying…" at bounding box center [305, 132] width 556 height 181
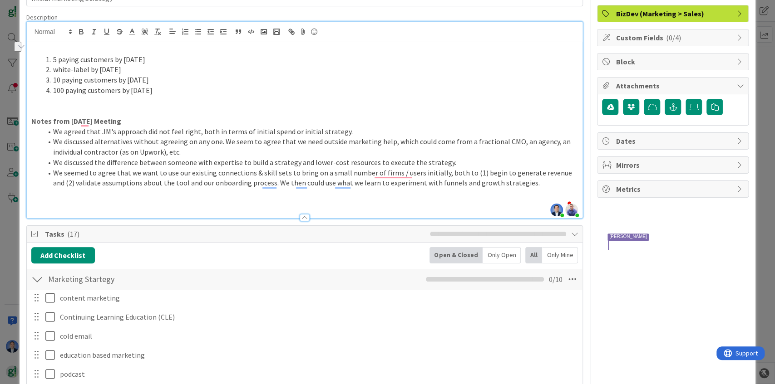
click at [181, 91] on li "100 paying customers by [DATE]" at bounding box center [310, 90] width 536 height 10
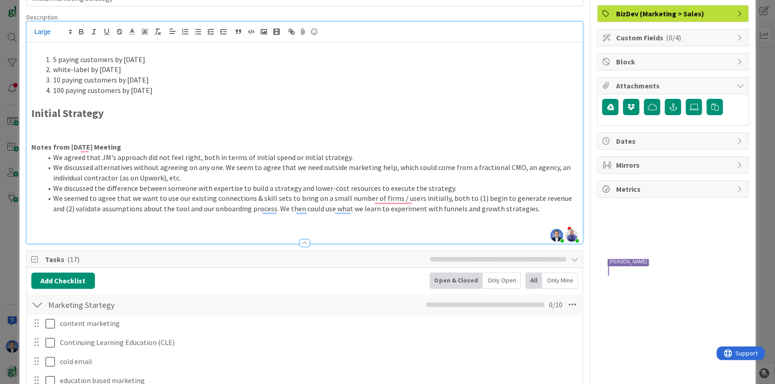
click at [50, 49] on p "To enrich screen reader interactions, please activate Accessibility in Grammarl…" at bounding box center [304, 49] width 547 height 10
click at [36, 51] on p "2025 Goals" at bounding box center [304, 49] width 547 height 10
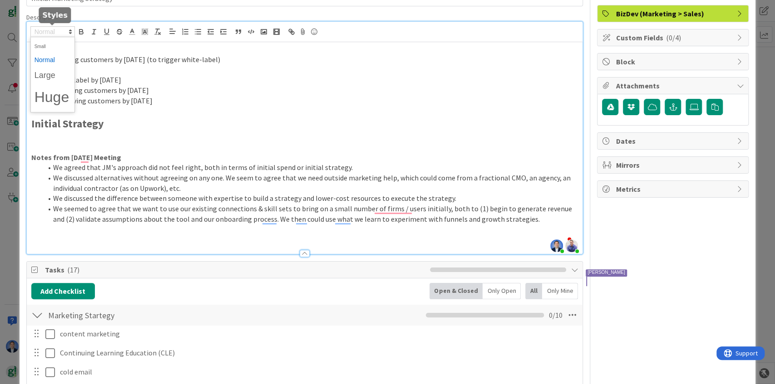
click at [49, 31] on span at bounding box center [52, 31] width 44 height 11
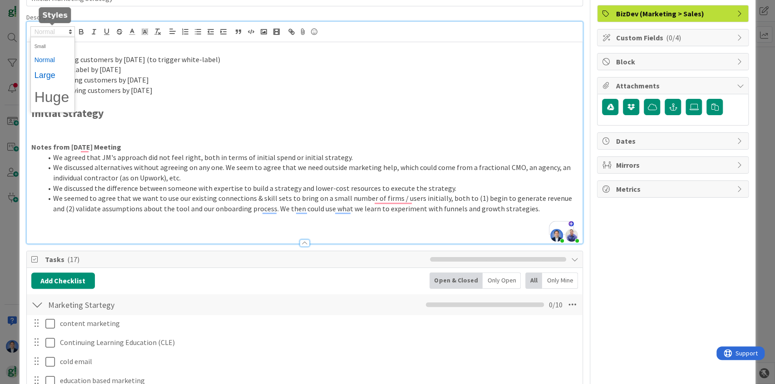
click at [48, 76] on span at bounding box center [52, 75] width 36 height 17
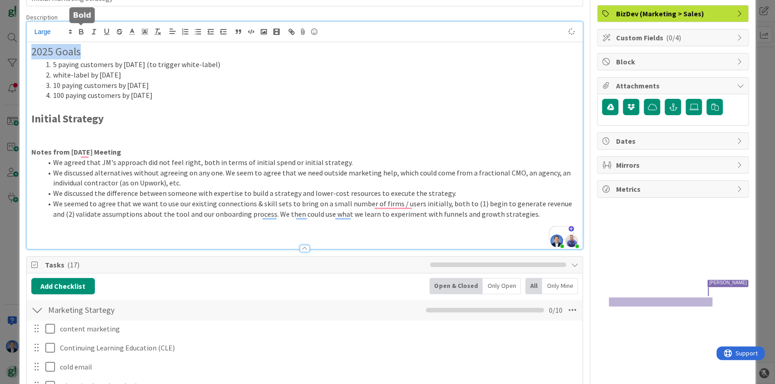
click at [81, 32] on icon "button" at bounding box center [81, 32] width 8 height 8
click at [191, 99] on li "100 paying customers by [DATE]" at bounding box center [310, 95] width 536 height 10
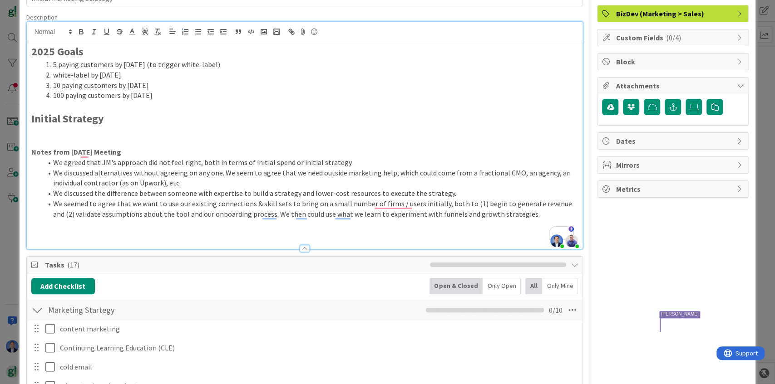
click at [53, 74] on li "white-label by [DATE]" at bounding box center [310, 75] width 536 height 10
click at [417, 97] on li "100 paying customers by [DATE]" at bounding box center [310, 95] width 536 height 10
click at [61, 64] on li "5 paying customers by [DATE] (to trigger white-label)" at bounding box center [310, 64] width 536 height 10
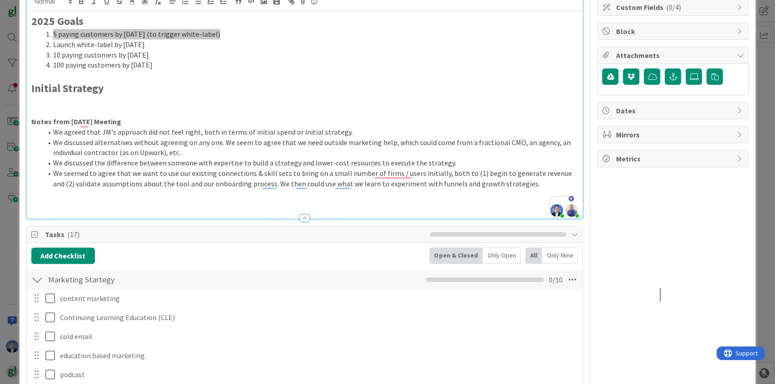
scroll to position [211, 0]
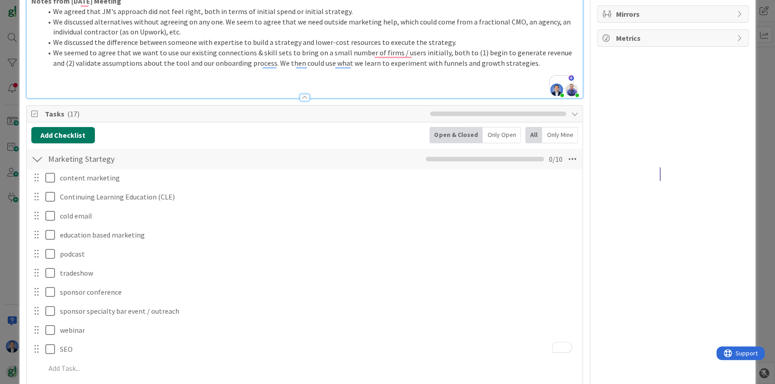
click at [78, 133] on button "Add Checklist" at bounding box center [63, 135] width 64 height 16
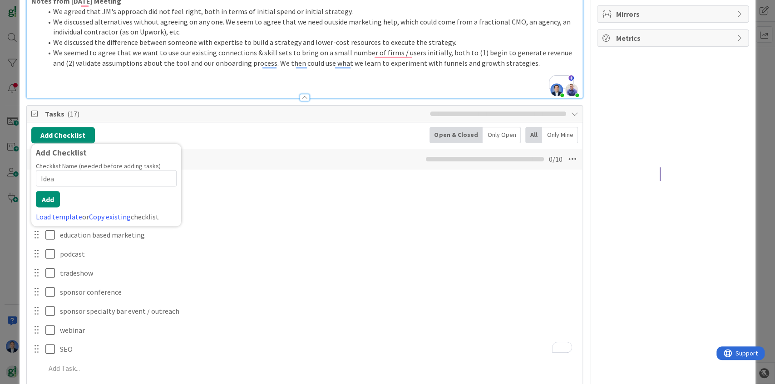
type input "Ideas"
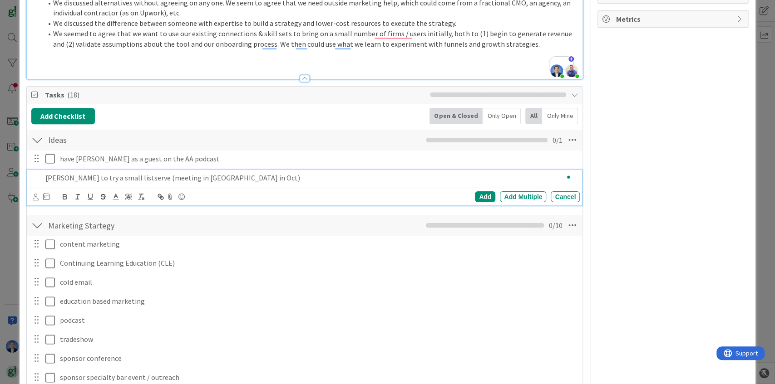
scroll to position [250, 0]
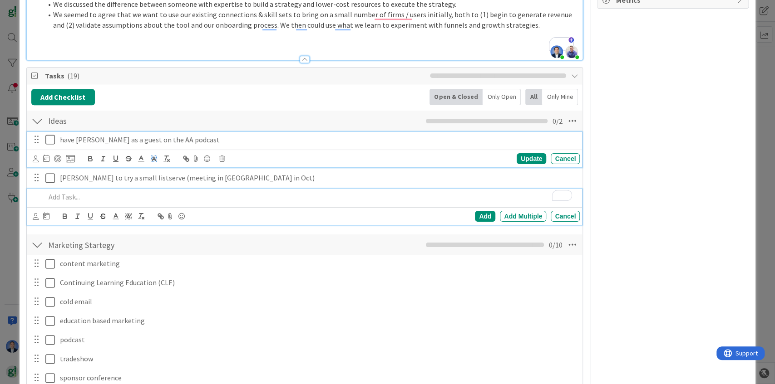
click at [155, 138] on div "have Jeff as a guest on the AA podcast Update Cancel" at bounding box center [304, 150] width 555 height 36
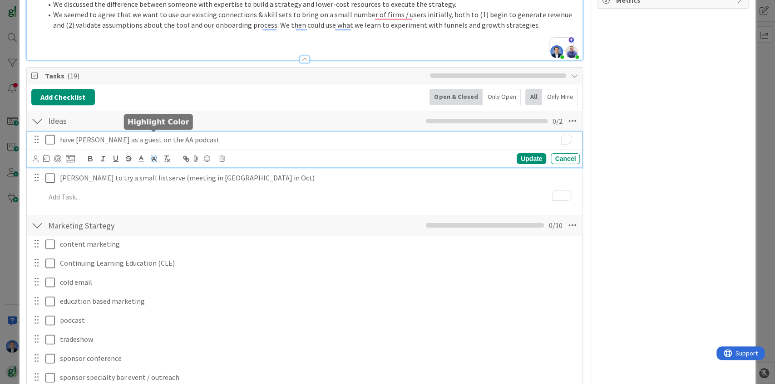
scroll to position [269, 0]
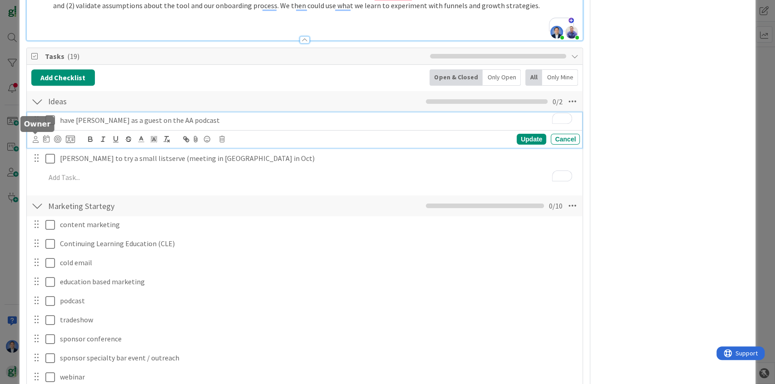
click at [33, 140] on icon at bounding box center [36, 139] width 6 height 7
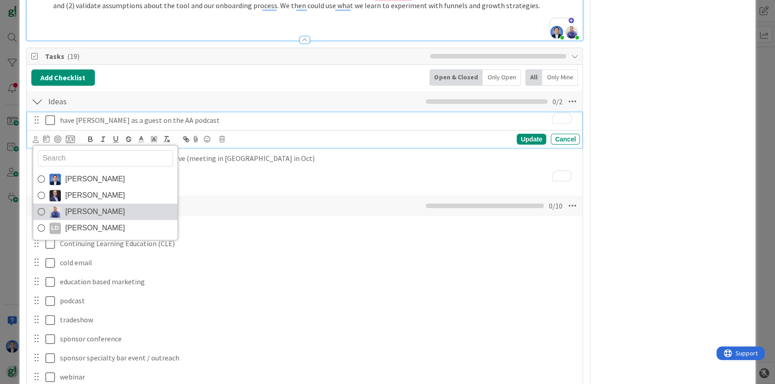
click at [84, 208] on span "[PERSON_NAME]" at bounding box center [95, 212] width 60 height 14
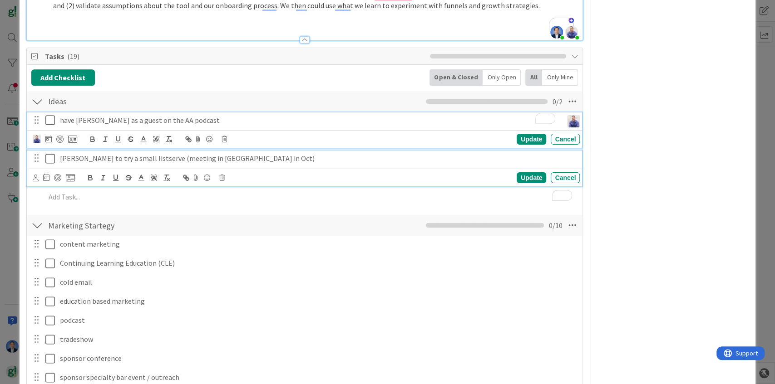
click at [74, 155] on p "Jeff to try a small listserve (meeting in Austin in Oct)" at bounding box center [318, 158] width 516 height 10
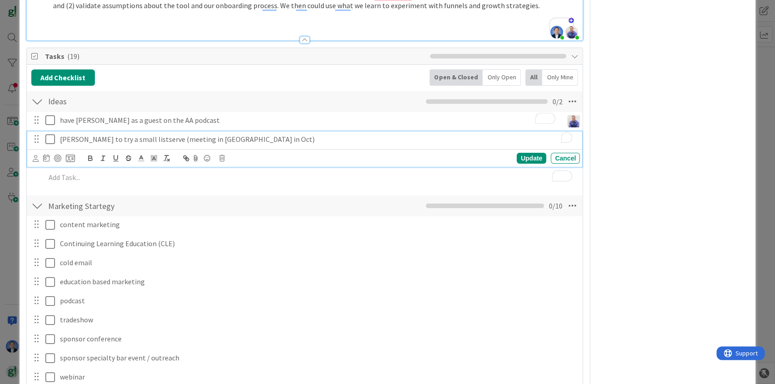
scroll to position [250, 0]
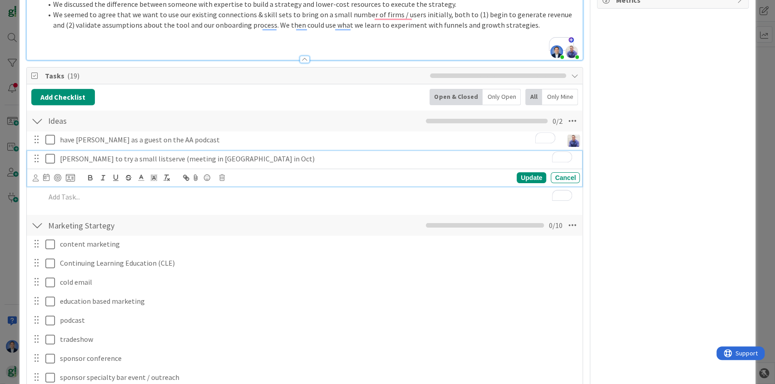
click at [34, 177] on icon at bounding box center [36, 178] width 6 height 7
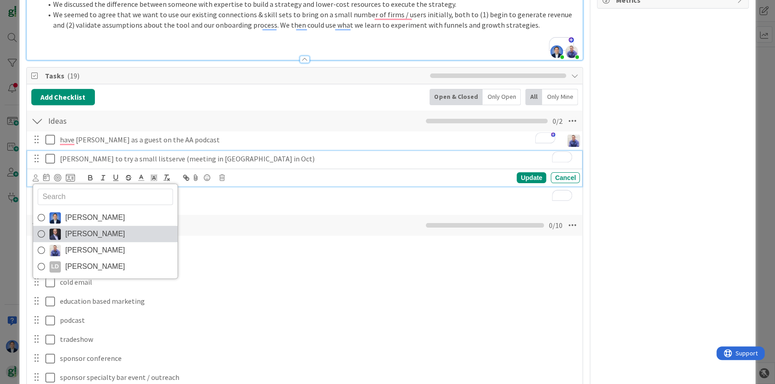
click at [79, 237] on span "[PERSON_NAME]" at bounding box center [95, 234] width 60 height 14
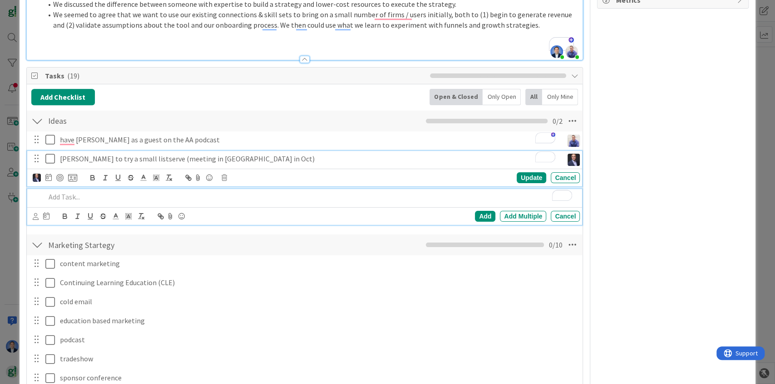
click at [370, 197] on p "To enrich screen reader interactions, please activate Accessibility in Grammarl…" at bounding box center [310, 197] width 531 height 10
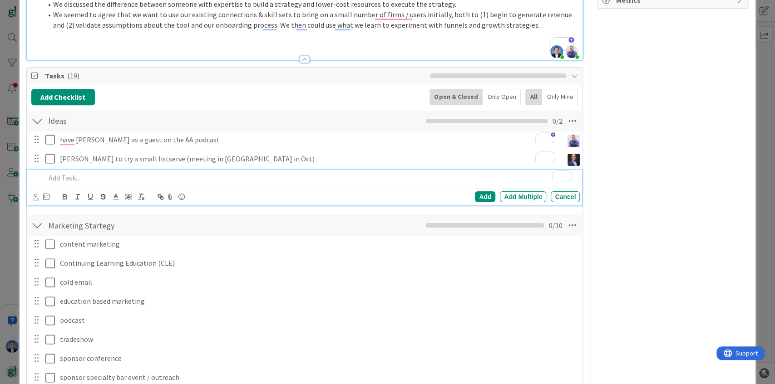
scroll to position [231, 0]
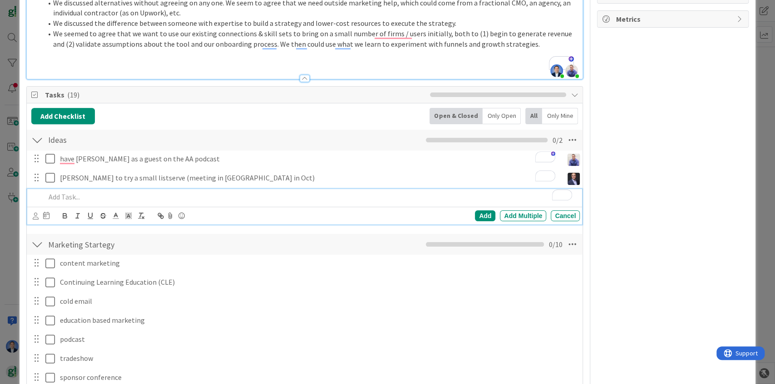
click at [642, 171] on div "Owner BizDev (Marketing > Sales) Custom Fields ( 0/4 ) Block Attachments Dates …" at bounding box center [673, 368] width 152 height 1126
click at [94, 192] on p "To enrich screen reader interactions, please activate Accessibility in Grammarl…" at bounding box center [310, 197] width 531 height 10
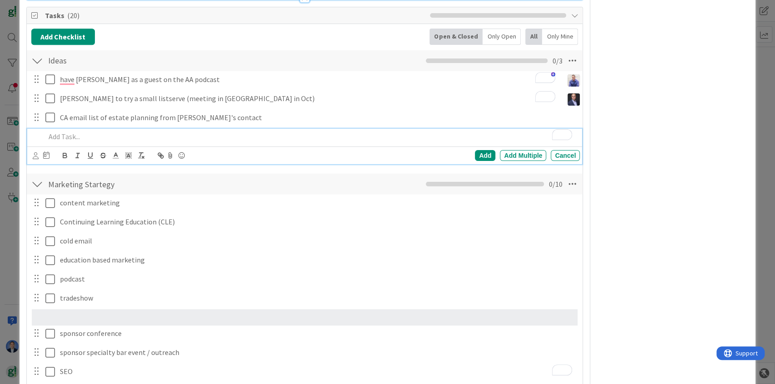
scroll to position [312, 0]
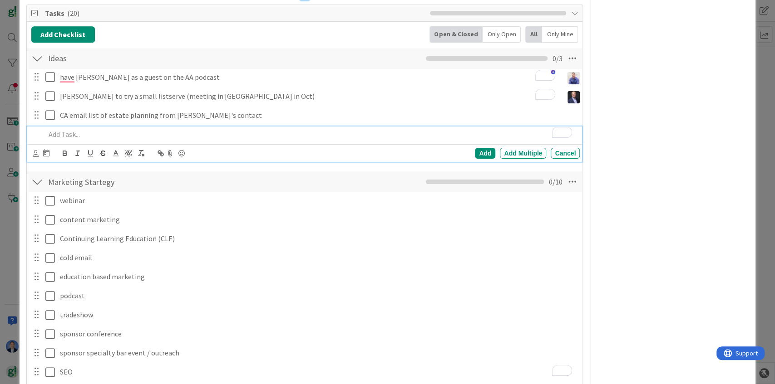
click at [83, 133] on p "To enrich screen reader interactions, please activate Accessibility in Grammarl…" at bounding box center [310, 134] width 531 height 10
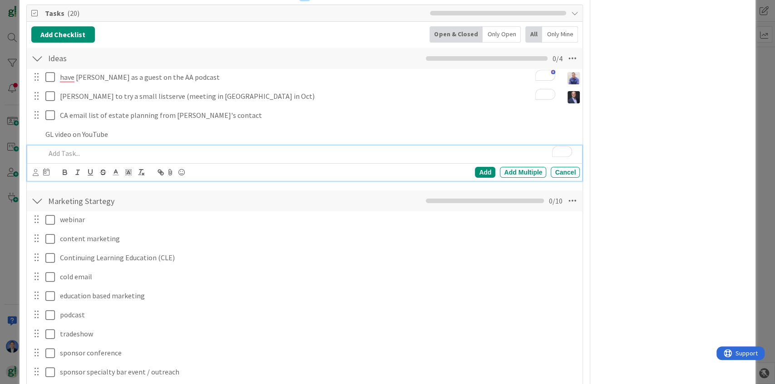
scroll to position [331, 0]
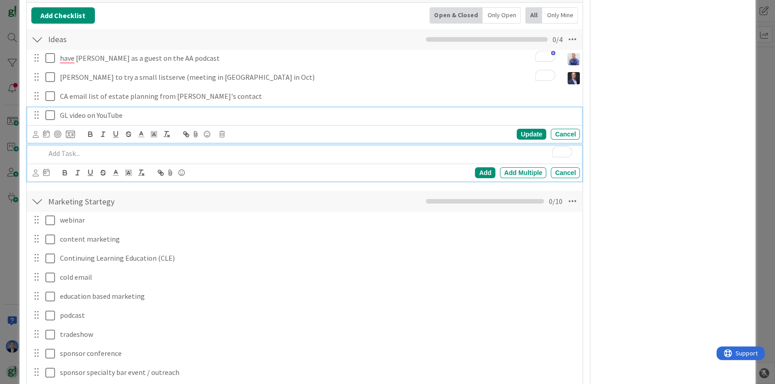
click at [76, 114] on div "GL video on YouTube Update Cancel" at bounding box center [304, 126] width 555 height 36
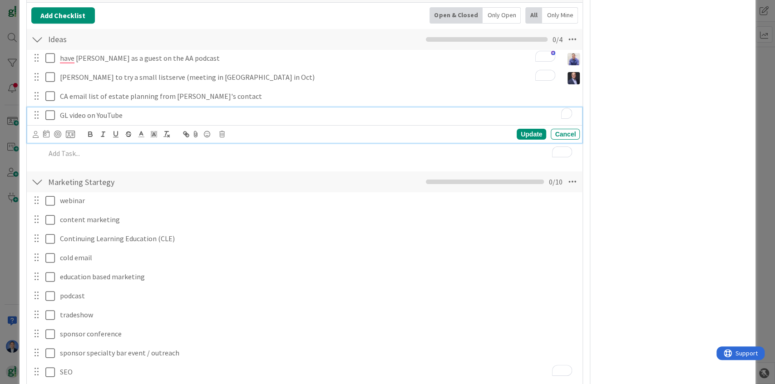
scroll to position [351, 0]
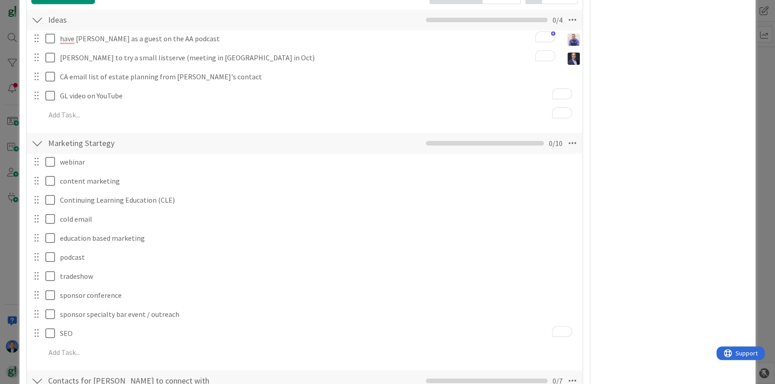
click at [638, 83] on div "Owner BizDev (Marketing > Sales) Custom Fields ( 0/4 ) Block Attachments Dates …" at bounding box center [673, 257] width 152 height 1144
click at [551, 54] on div at bounding box center [548, 56] width 13 height 14
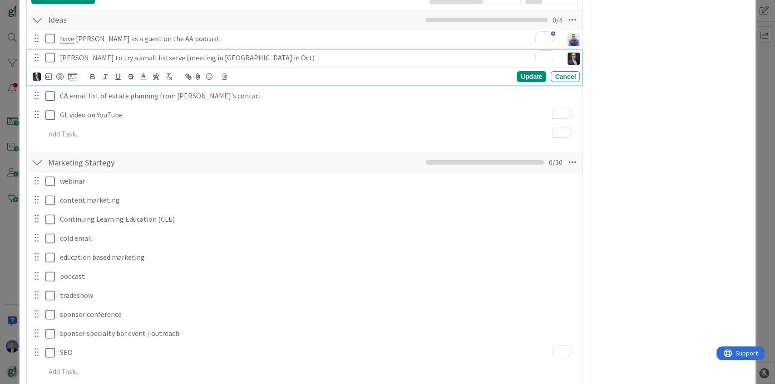
click at [541, 54] on div "Jeff to try a small listserve (meeting in Austin in Oct)" at bounding box center [309, 58] width 506 height 16
click at [550, 54] on icon "Open Grammarly. 0 Suggestions." at bounding box center [549, 55] width 8 height 8
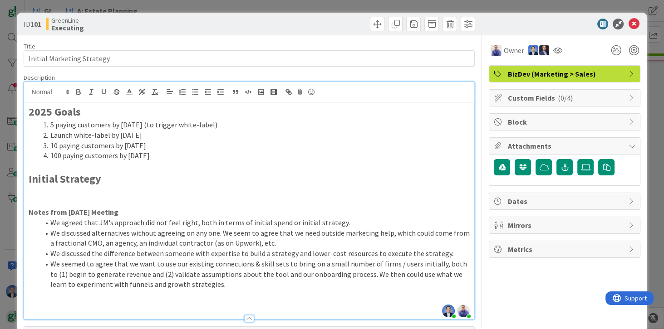
scroll to position [276, 0]
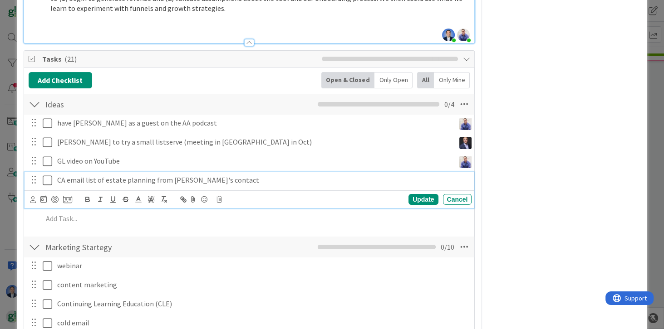
click at [177, 180] on p "CA email list of estate planning from Jeff's contact" at bounding box center [262, 180] width 411 height 10
click at [32, 199] on icon at bounding box center [33, 199] width 6 height 7
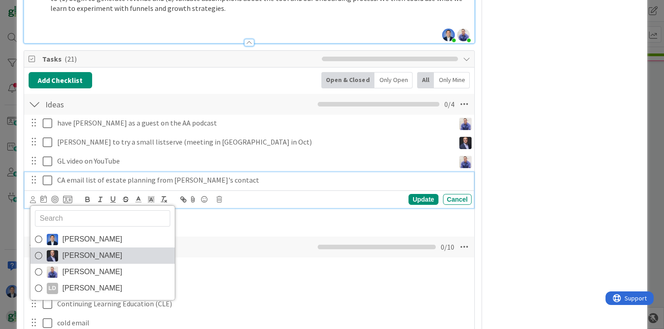
click at [85, 257] on span "[PERSON_NAME]" at bounding box center [93, 256] width 60 height 14
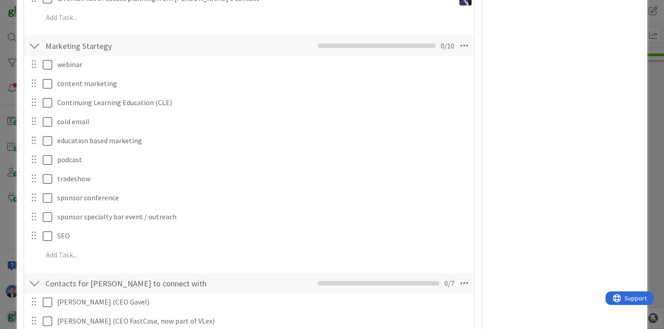
scroll to position [458, 0]
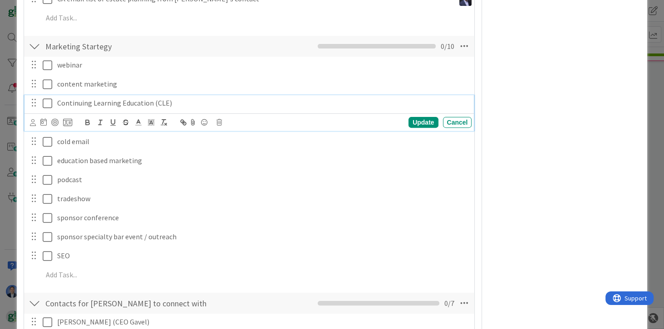
click at [179, 104] on p "Continuing Learning Education (CLE)" at bounding box center [262, 103] width 411 height 10
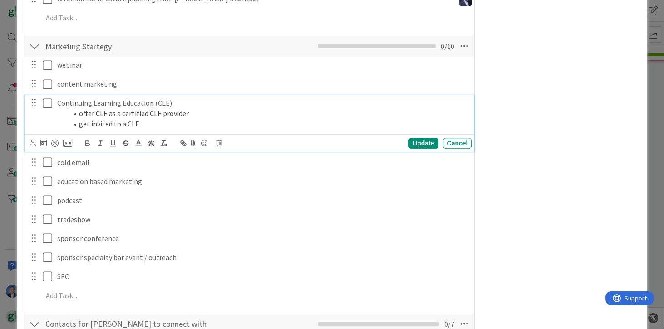
click at [114, 121] on li "get invited to a CLE" at bounding box center [268, 124] width 400 height 10
click at [157, 120] on li "get invited by a CLE" at bounding box center [268, 124] width 400 height 10
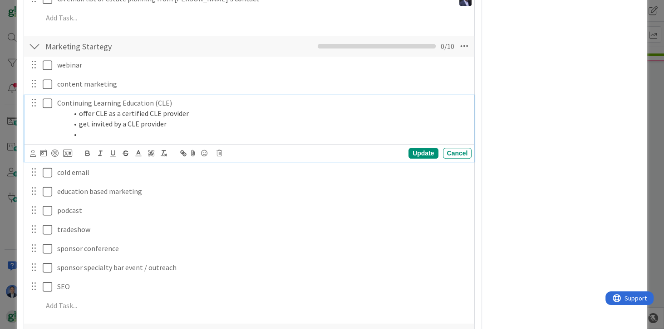
click at [104, 121] on li "get invited by a CLE provider" at bounding box center [268, 124] width 400 height 10
copy li "get invited by a CLE provider"
click at [95, 130] on li at bounding box center [268, 134] width 400 height 10
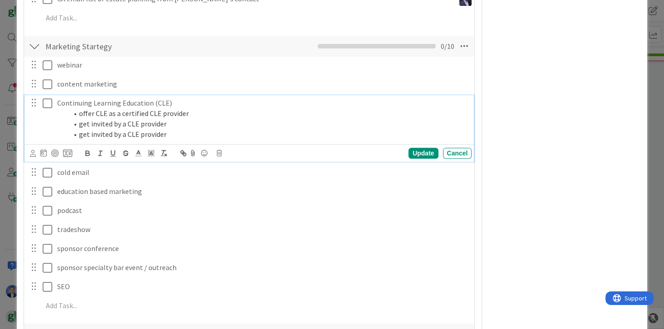
click at [154, 132] on li "get invited by a CLE provider" at bounding box center [268, 134] width 400 height 10
click at [189, 121] on li "get invited by a CLE provider" at bounding box center [268, 124] width 400 height 10
click at [177, 124] on li "get invited by a CLE provider (pertson)" at bounding box center [268, 124] width 400 height 10
click at [181, 123] on li "get invited by a CLE provider (pertson)" at bounding box center [268, 124] width 400 height 10
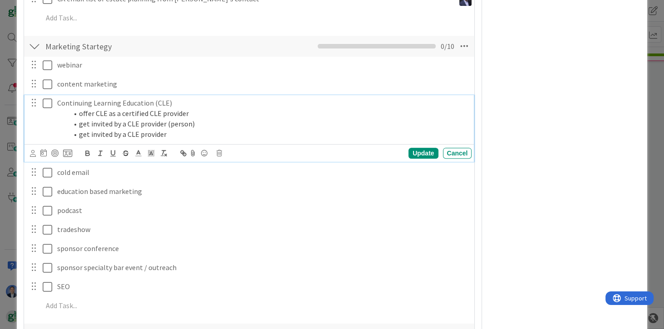
click at [184, 133] on li "get invited by a CLE provider" at bounding box center [268, 134] width 400 height 10
click at [174, 113] on li "offer CLE as a certified CLE provider" at bounding box center [268, 113] width 400 height 10
click at [180, 130] on li "get invited by a CLE provider (event/org)" at bounding box center [268, 134] width 400 height 10
click at [191, 133] on li "get invited by a CLE provider (event/org)" at bounding box center [268, 134] width 400 height 10
click at [83, 304] on p at bounding box center [256, 306] width 426 height 10
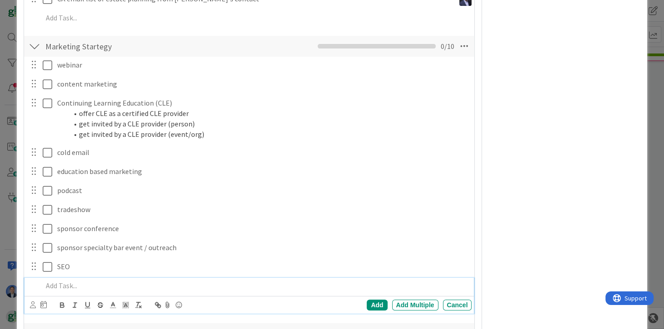
scroll to position [438, 0]
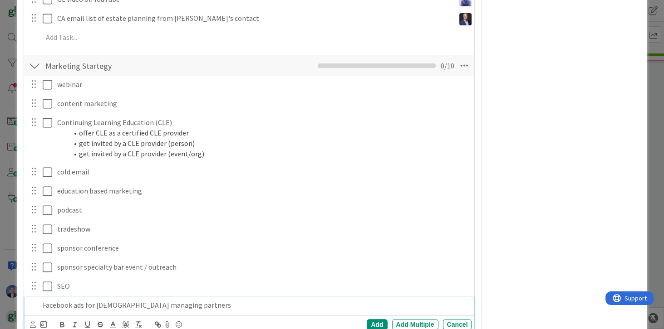
click at [69, 302] on p "Facebook ads for female managing partners" at bounding box center [256, 305] width 426 height 10
click at [70, 304] on p "Facebook ads for female managing partners" at bounding box center [256, 305] width 426 height 10
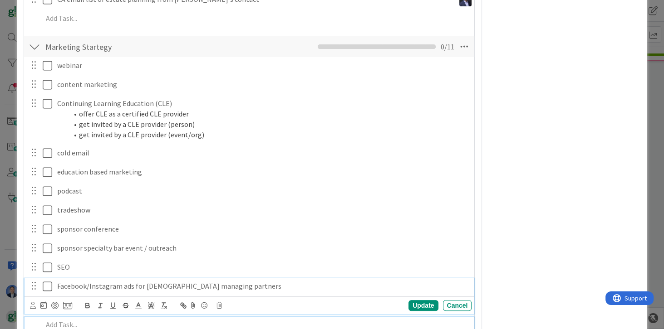
scroll to position [476, 0]
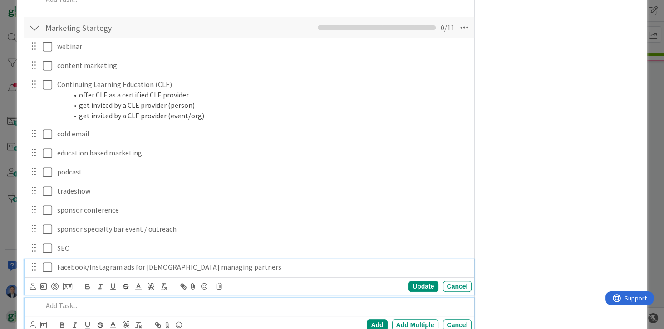
click at [237, 285] on div "Facebook/Instagram ads for female managing partners Update Cancel" at bounding box center [250, 278] width 450 height 36
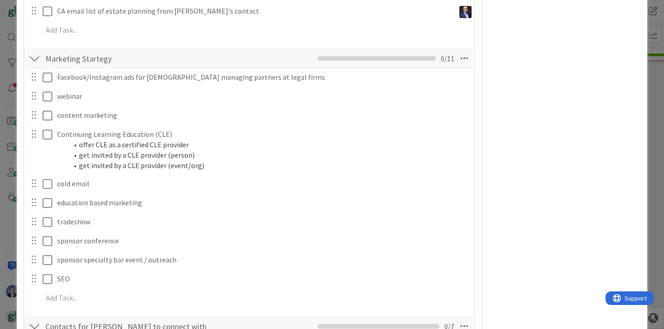
scroll to position [445, 0]
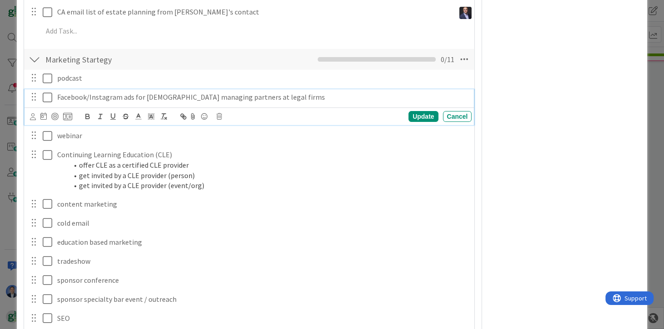
click at [267, 98] on p "Facebook/Instagram ads for female managing partners at legal firms" at bounding box center [262, 97] width 411 height 10
click at [417, 115] on div "Update" at bounding box center [422, 116] width 29 height 11
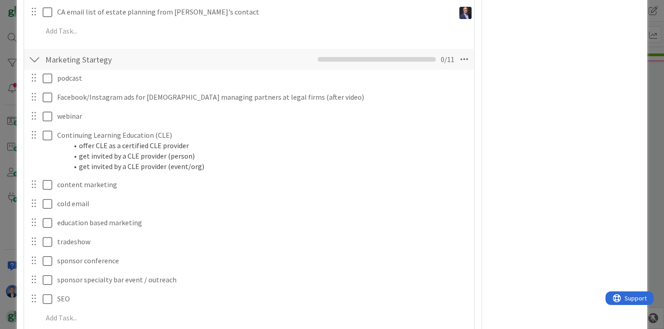
click at [559, 166] on div "Owner BizDev (Marketing > Sales) Custom Fields ( 0/4 ) Block Attachments Dates …" at bounding box center [565, 198] width 152 height 1215
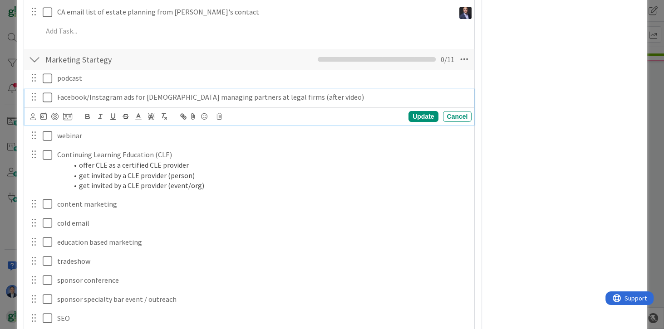
click at [299, 96] on p "Facebook/Instagram ads for female managing partners at legal firms (after video)" at bounding box center [262, 97] width 411 height 10
click at [550, 115] on div "Owner BizDev (Marketing > Sales) Custom Fields ( 0/4 ) Block Attachments Dates …" at bounding box center [565, 208] width 152 height 1234
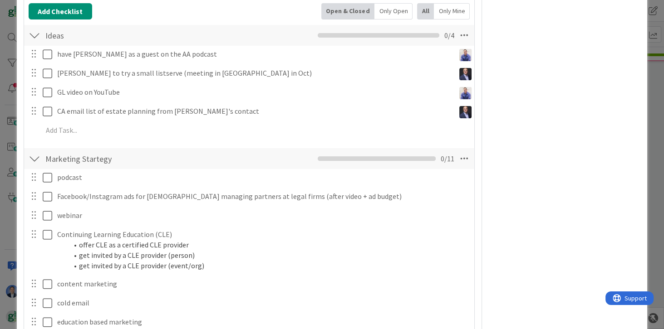
scroll to position [315, 0]
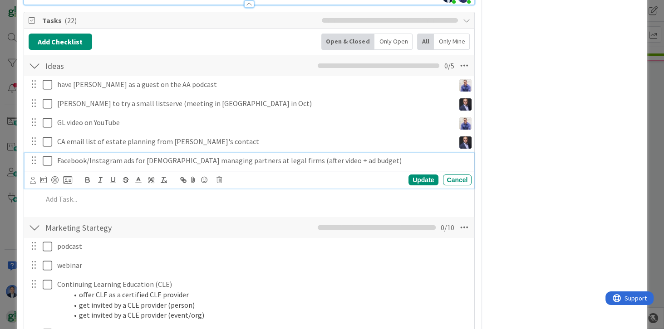
click at [71, 157] on p "Facebook/Instagram ads for female managing partners at legal firms (after video…" at bounding box center [262, 161] width 411 height 10
click at [33, 178] on icon at bounding box center [33, 180] width 6 height 7
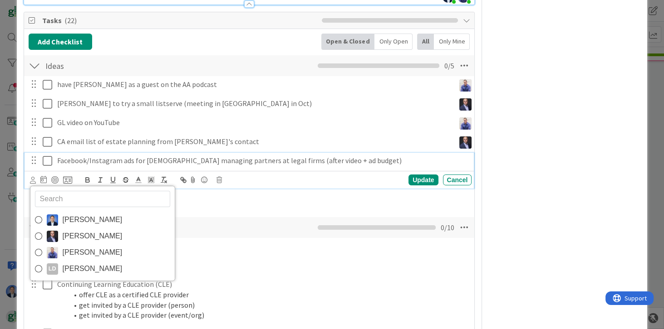
drag, startPoint x: 74, startPoint y: 213, endPoint x: 80, endPoint y: 216, distance: 7.1
click at [74, 213] on span "[PERSON_NAME]" at bounding box center [93, 220] width 60 height 14
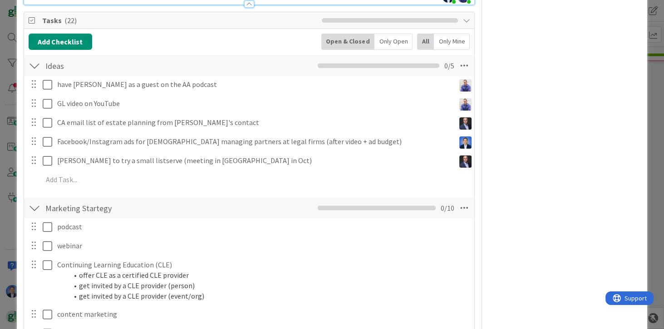
click at [553, 149] on div "Owner BizDev (Marketing > Sales) Custom Fields ( 0/4 ) Block Attachments Dates …" at bounding box center [565, 327] width 152 height 1215
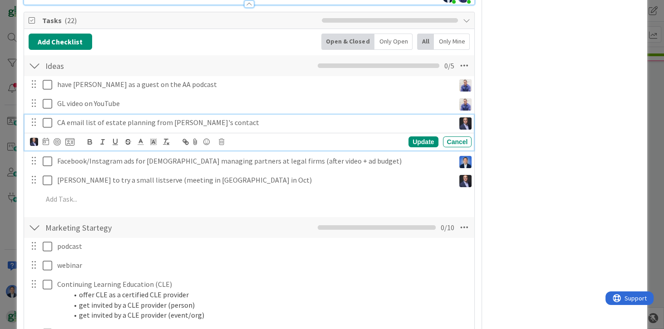
click at [133, 118] on p "CA email list of estate planning from Jeff's contact" at bounding box center [254, 123] width 394 height 10
drag, startPoint x: 602, startPoint y: 154, endPoint x: 585, endPoint y: 181, distance: 31.2
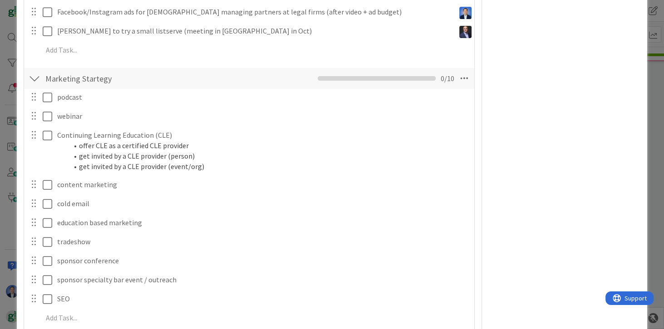
scroll to position [471, 0]
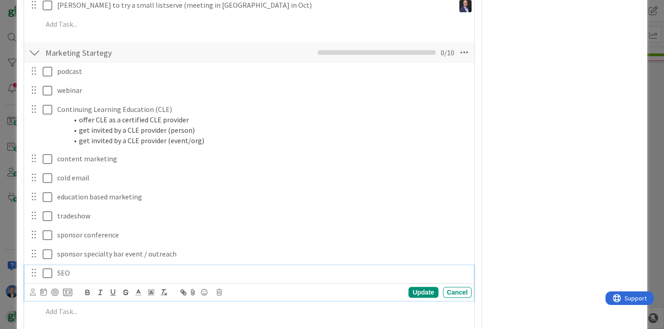
click at [96, 273] on p "SEO" at bounding box center [262, 273] width 411 height 10
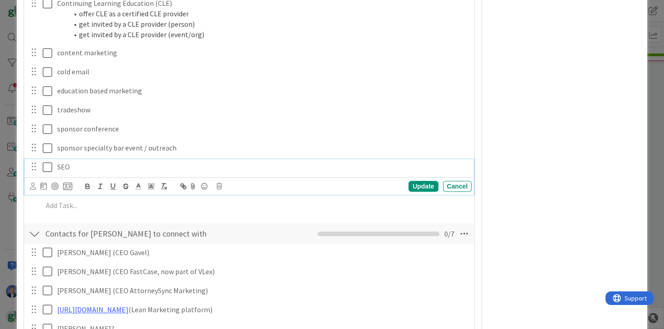
scroll to position [574, 0]
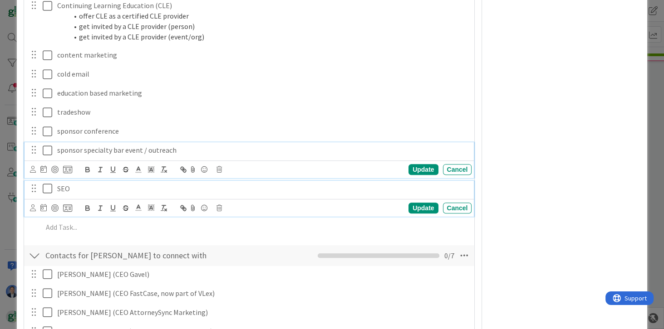
click at [120, 152] on p "sponsor specialty bar event / outreach" at bounding box center [262, 150] width 411 height 10
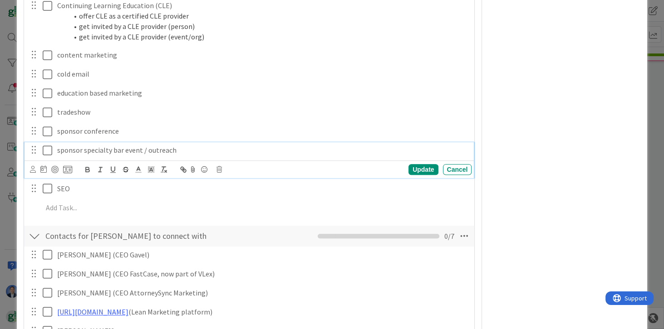
click at [119, 153] on p "sponsor specialty bar event / outreach" at bounding box center [262, 150] width 411 height 10
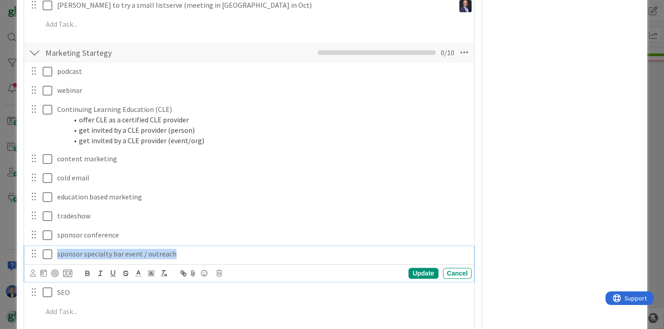
scroll to position [549, 0]
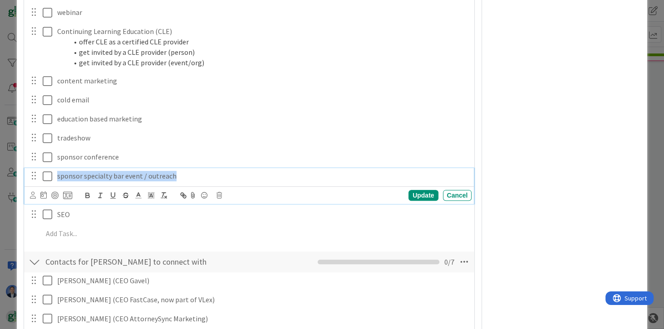
click at [122, 173] on p "sponsor specialty bar event / outreach" at bounding box center [262, 176] width 411 height 10
copy p "sponsor specialty bar event / outreach"
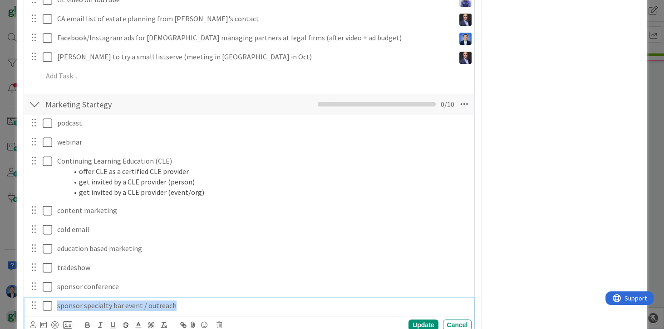
scroll to position [315, 0]
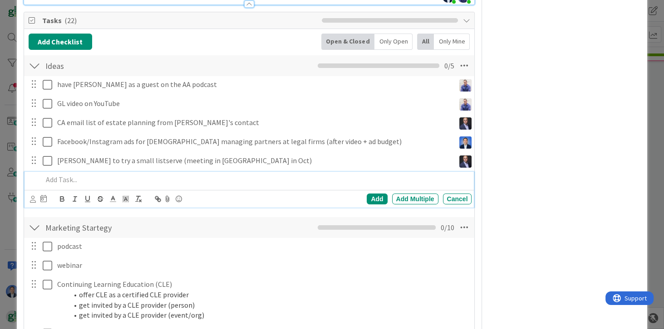
click at [85, 180] on p "To enrich screen reader interactions, please activate Accessibility in Grammarl…" at bounding box center [256, 180] width 426 height 10
click at [95, 178] on p "track upcoming sponsor specialty bar event / outreach" at bounding box center [256, 180] width 426 height 10
click at [195, 176] on p "track upcoming specialty bar event / outreach" at bounding box center [256, 180] width 426 height 10
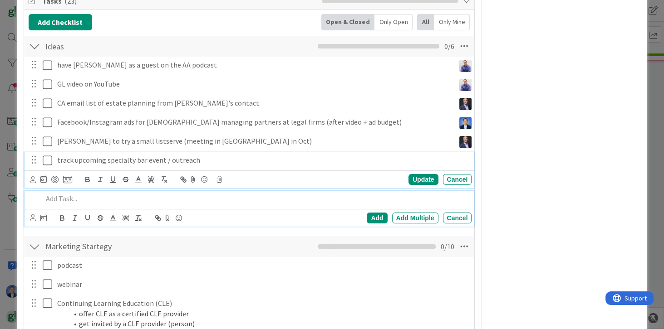
click at [76, 159] on div "track upcoming specialty bar event / outreach Update Cancel" at bounding box center [250, 170] width 450 height 36
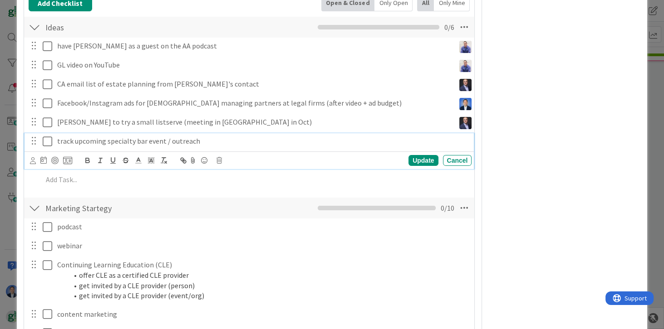
click at [580, 161] on div "Owner BizDev (Marketing > Sales) Custom Fields ( 0/4 ) Block Attachments Dates …" at bounding box center [565, 308] width 152 height 1253
click at [211, 145] on div "track upcoming specialty bar event / outreach" at bounding box center [263, 141] width 418 height 16
drag, startPoint x: 201, startPoint y: 137, endPoint x: 243, endPoint y: 134, distance: 42.3
click at [243, 136] on p "track upcoming specialty bar event / outreach (Leigh?)" at bounding box center [262, 141] width 411 height 10
click at [594, 204] on div "Owner BizDev (Marketing > Sales) Custom Fields ( 0/4 ) Block Attachments Dates …" at bounding box center [565, 308] width 152 height 1253
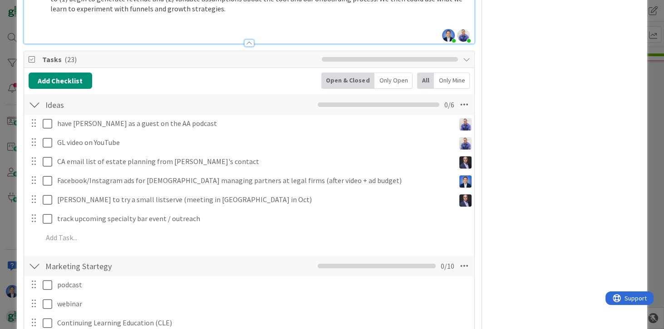
scroll to position [250, 0]
